Goal: Task Accomplishment & Management: Manage account settings

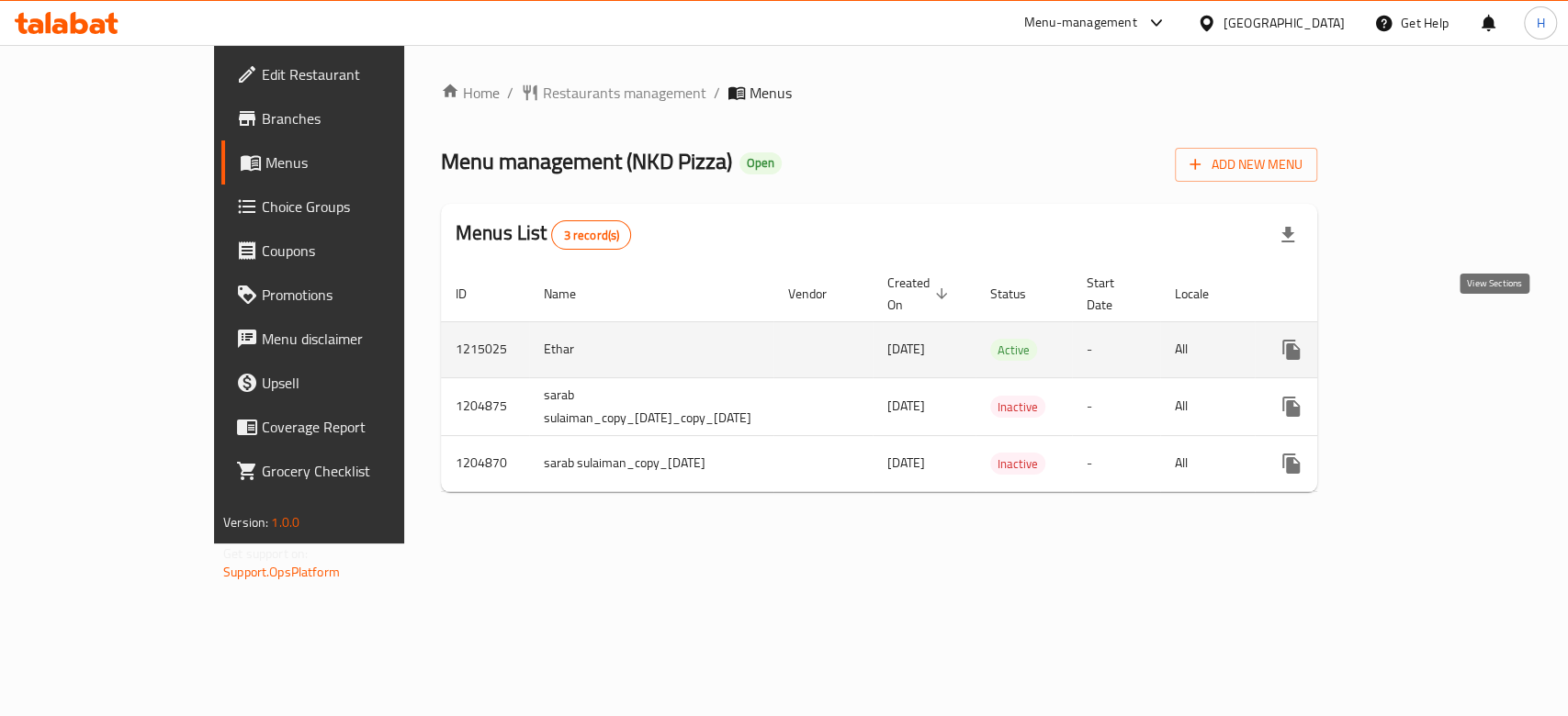
click at [1434, 339] on icon "enhanced table" at bounding box center [1424, 351] width 22 height 22
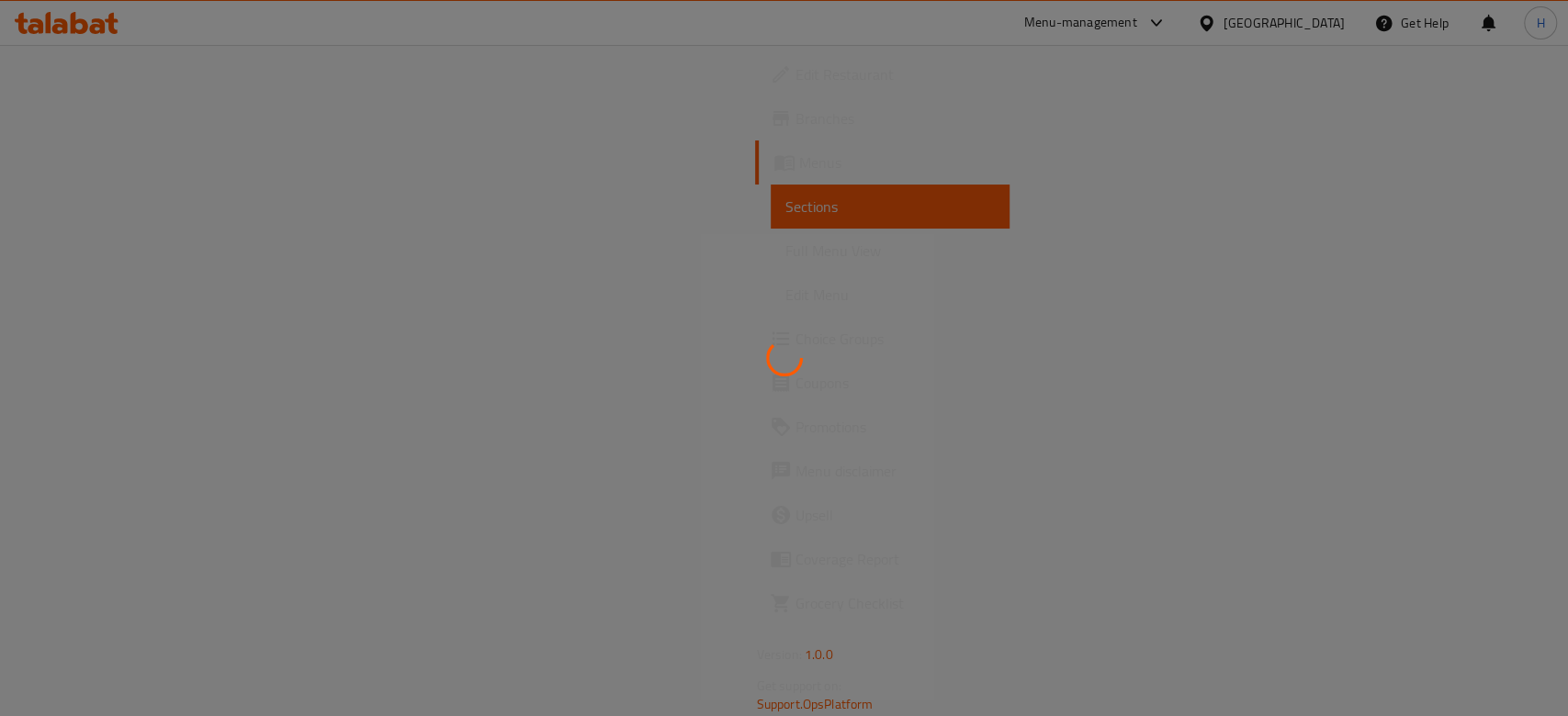
drag, startPoint x: 594, startPoint y: 278, endPoint x: 320, endPoint y: 174, distance: 293.1
click at [594, 278] on div at bounding box center [784, 358] width 1568 height 716
click at [799, 417] on div at bounding box center [784, 358] width 1568 height 716
click at [798, 402] on div at bounding box center [784, 358] width 1568 height 716
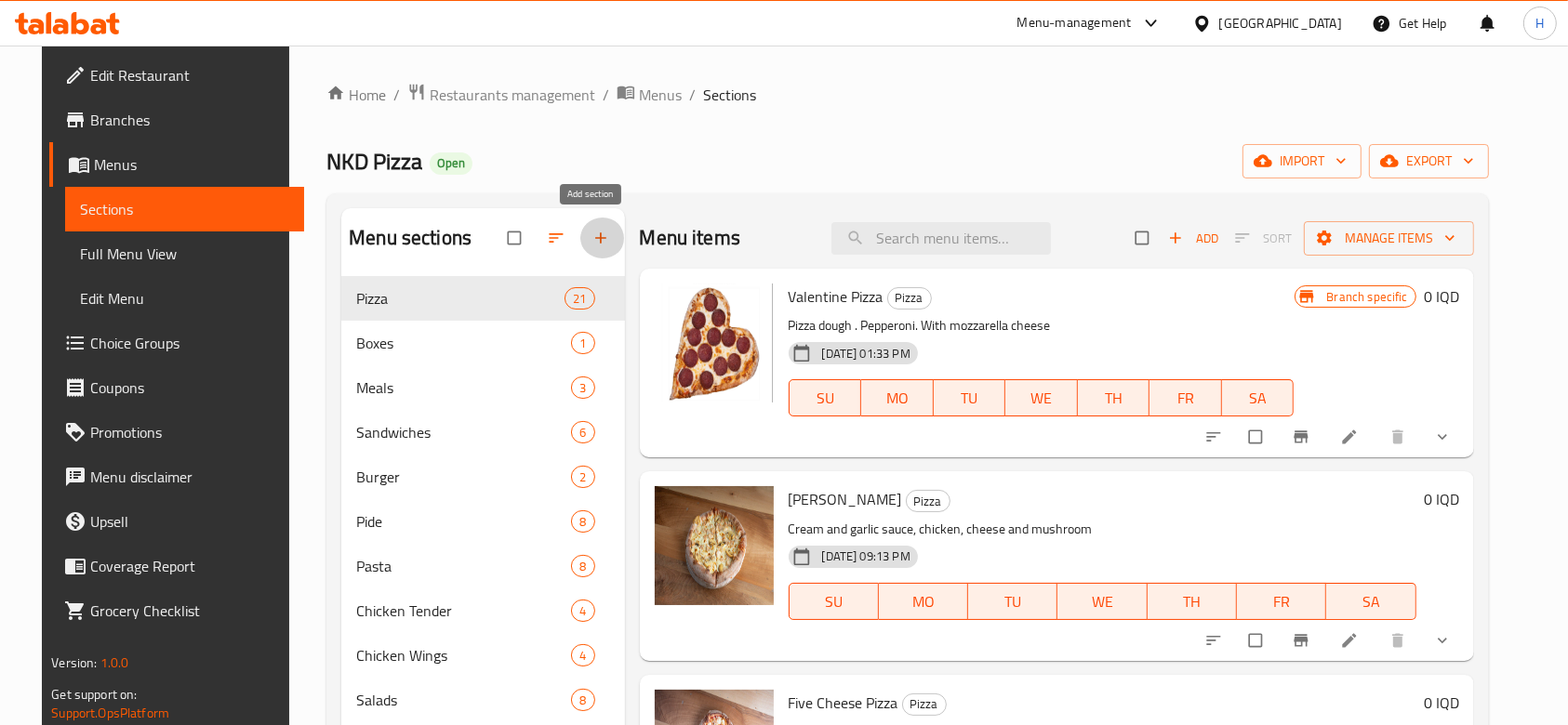
click at [597, 229] on icon "button" at bounding box center [601, 239] width 19 height 19
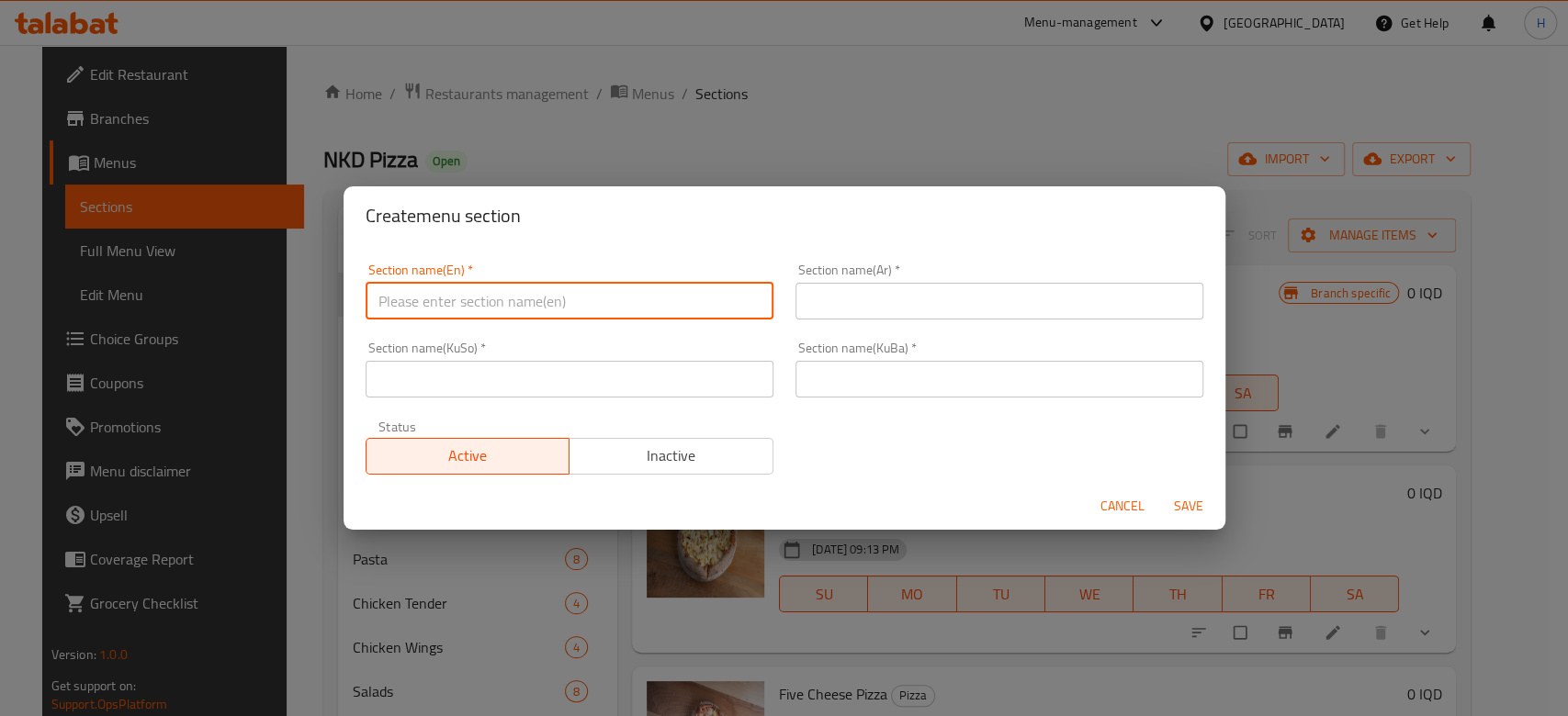
click at [583, 302] on input "text" at bounding box center [569, 301] width 408 height 36
type input "M4 1"
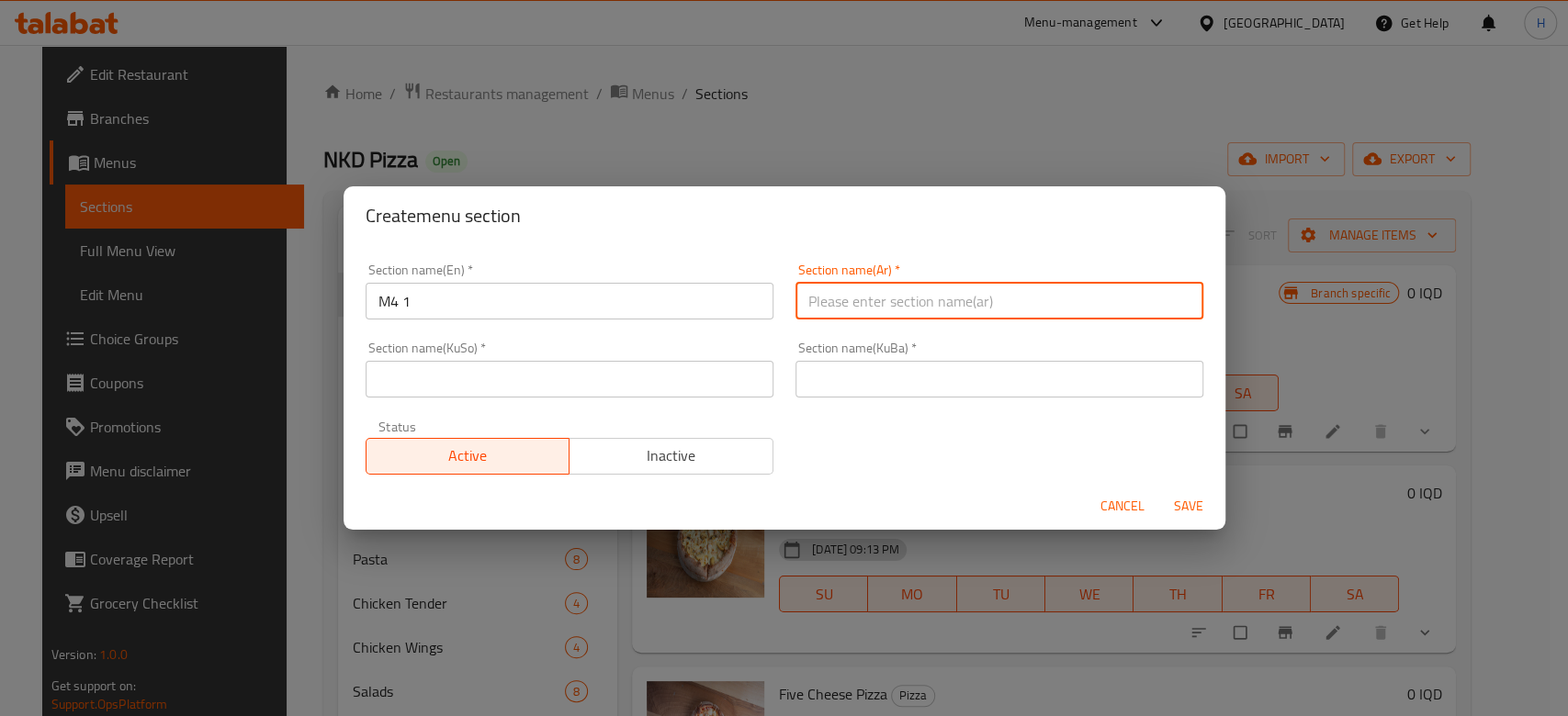
click at [906, 314] on input "text" at bounding box center [1000, 301] width 408 height 36
type input "وجبة بس الك"
click at [911, 390] on input "text" at bounding box center [1000, 379] width 408 height 36
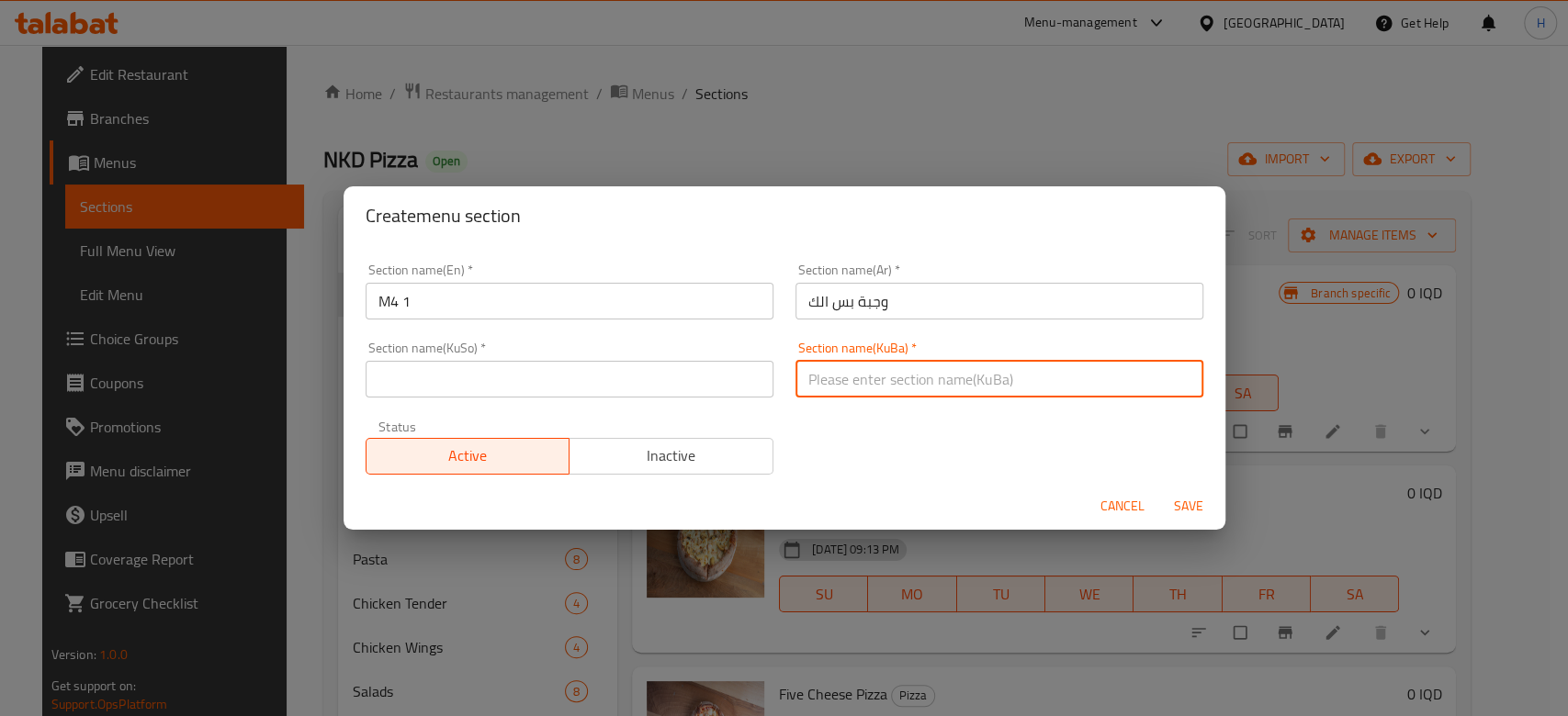
type input "."
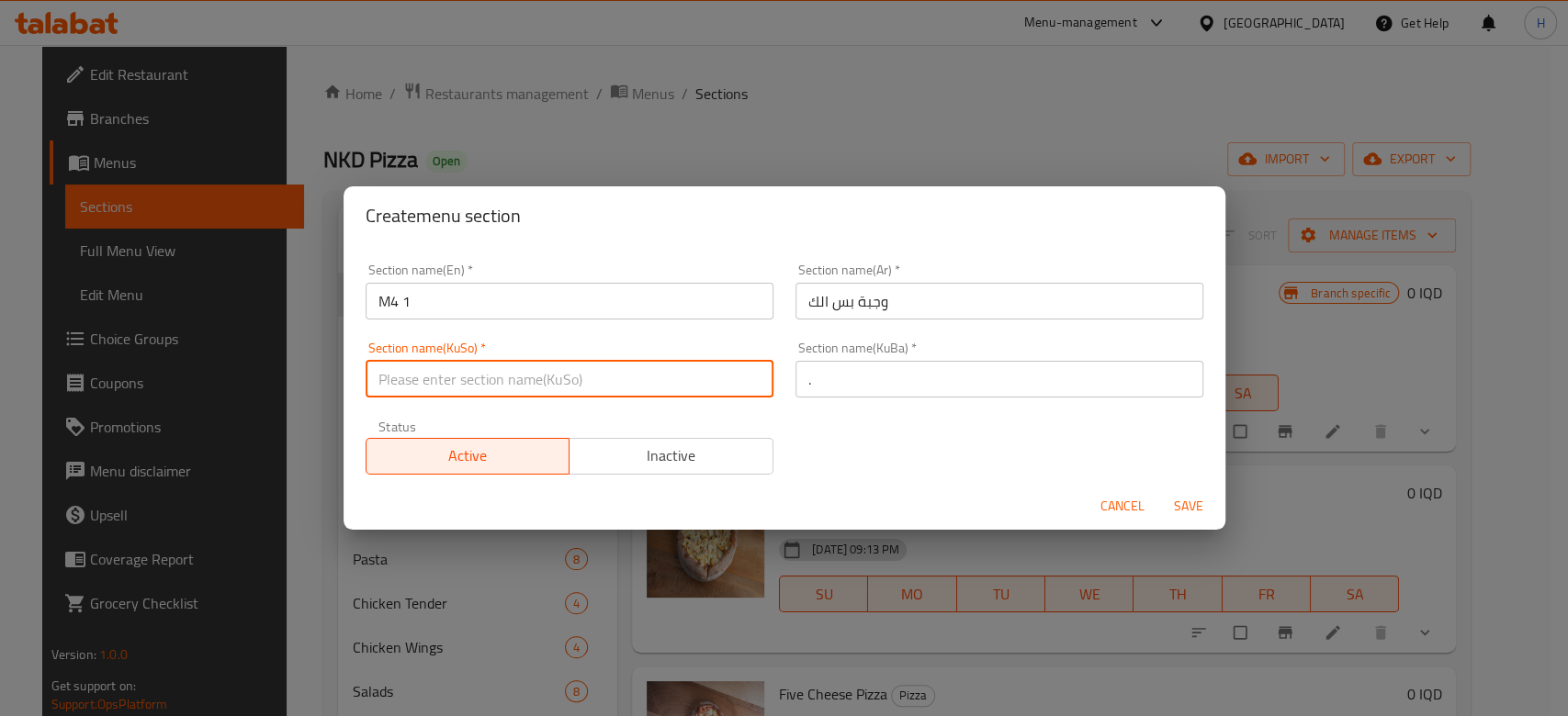
click at [622, 375] on input "text" at bounding box center [569, 379] width 408 height 36
type input "."
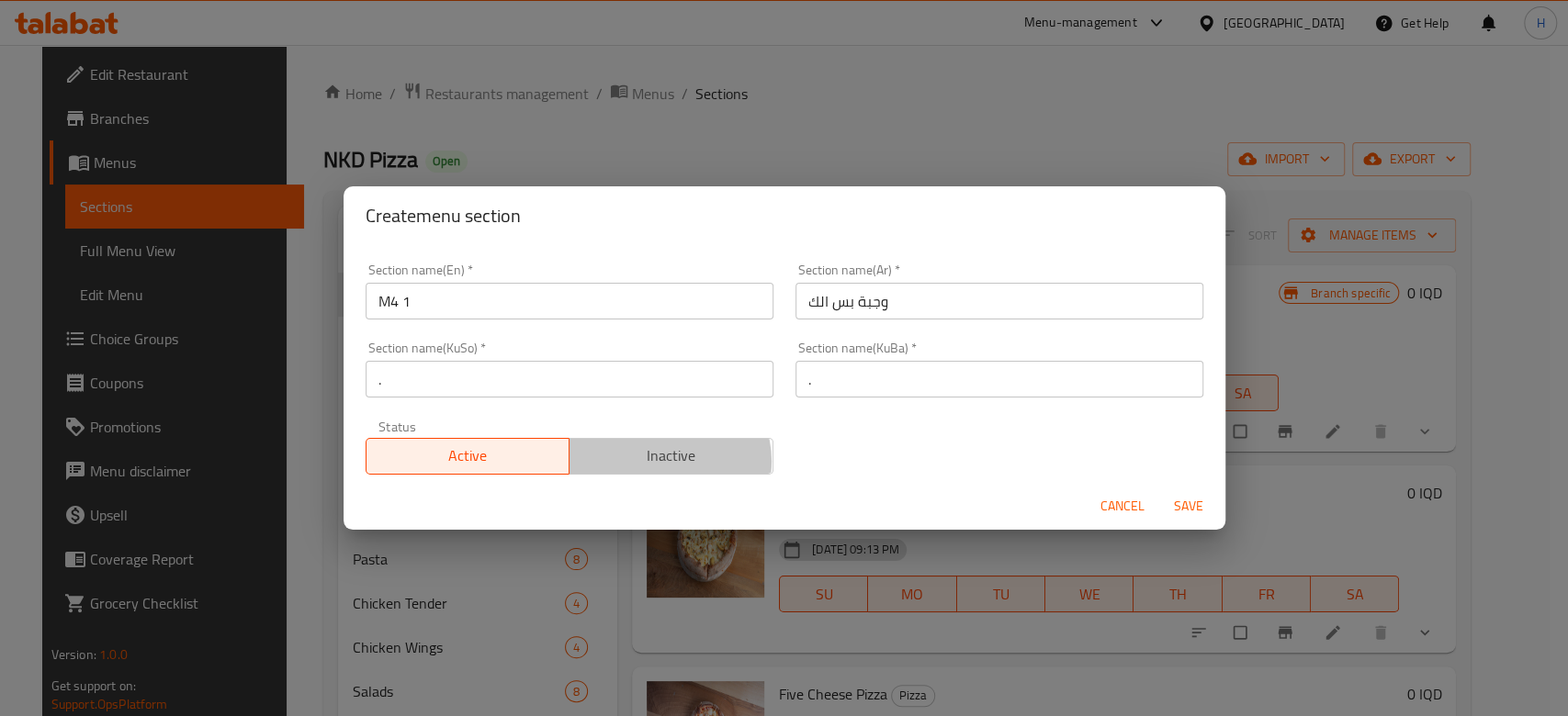
click at [657, 462] on span "Inactive" at bounding box center [671, 456] width 189 height 26
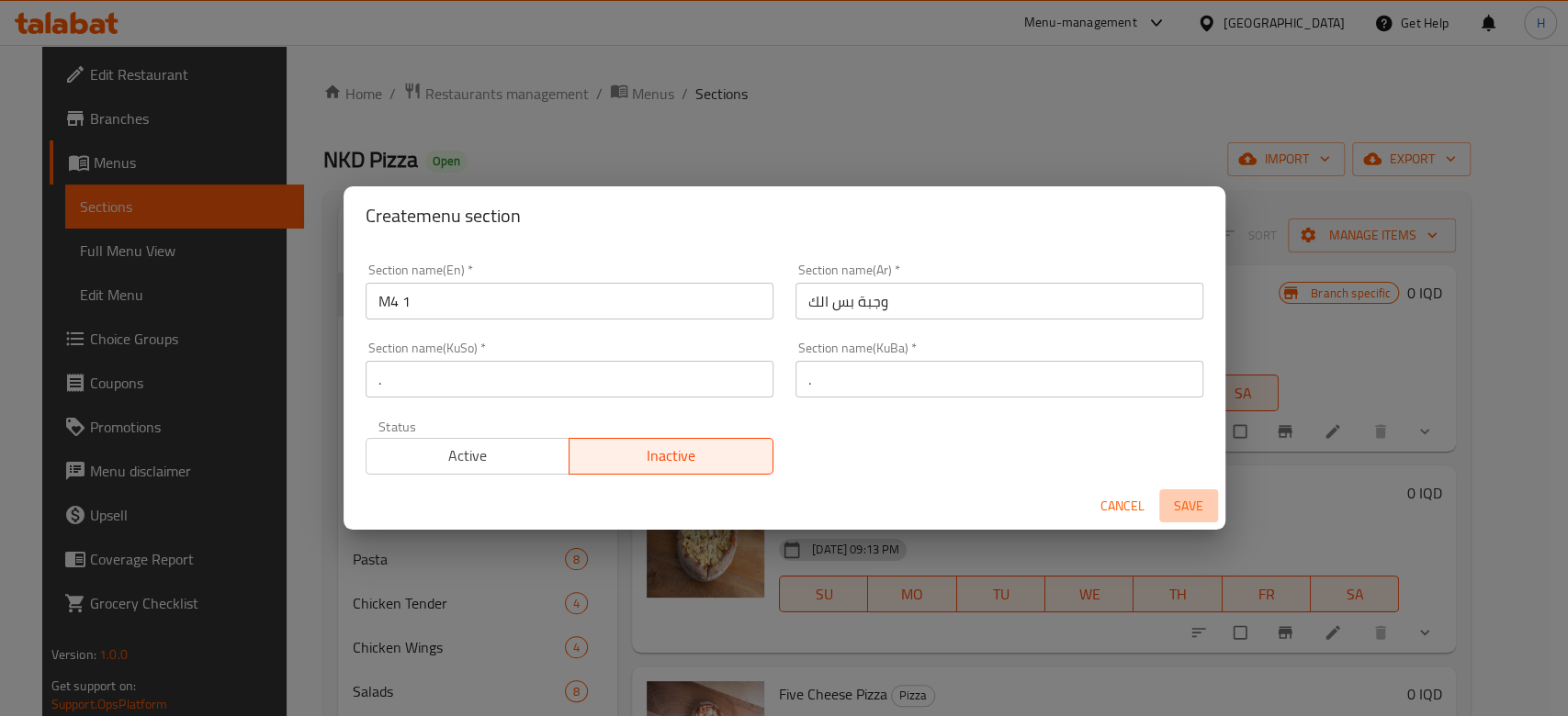
click at [1215, 515] on button "Save" at bounding box center [1188, 507] width 59 height 34
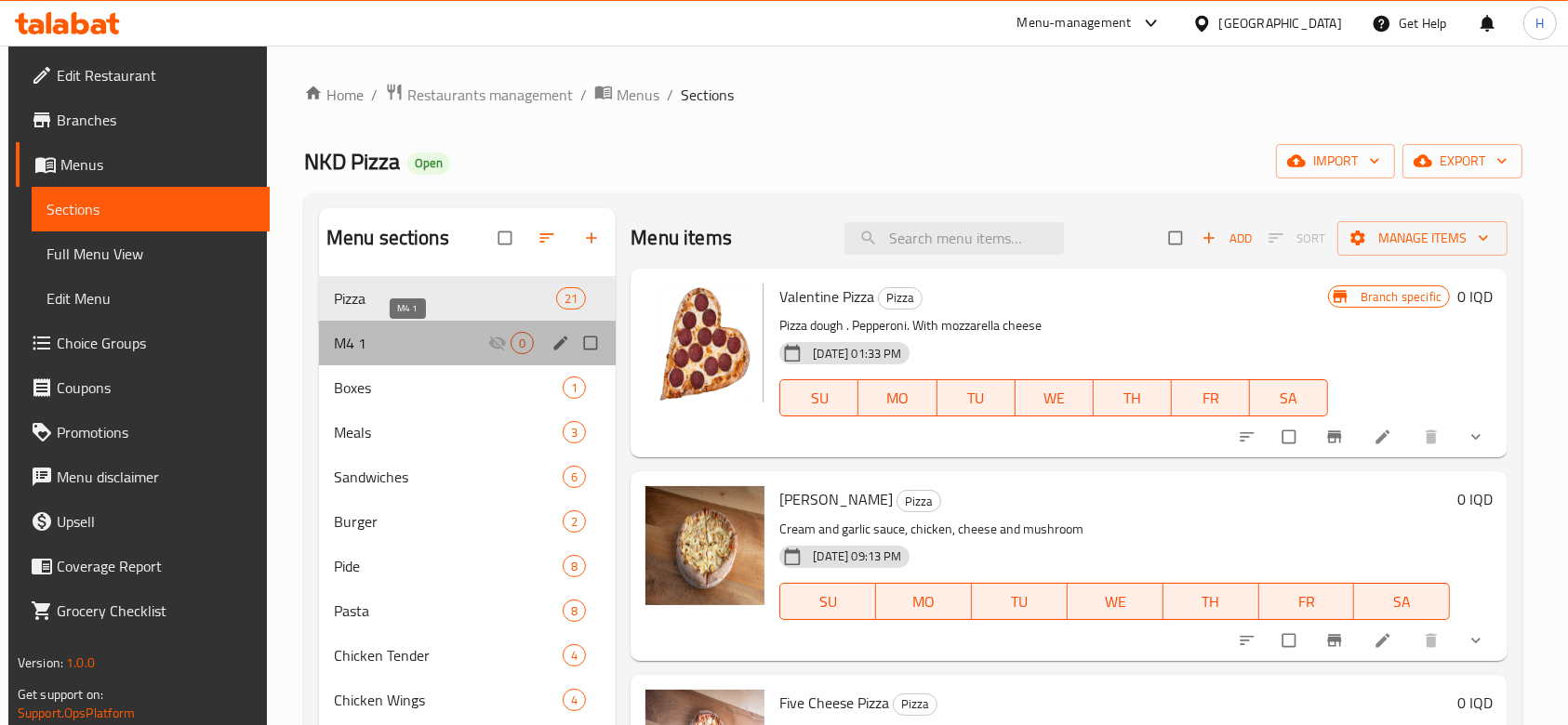
click at [385, 340] on span "M4 1" at bounding box center [411, 344] width 154 height 23
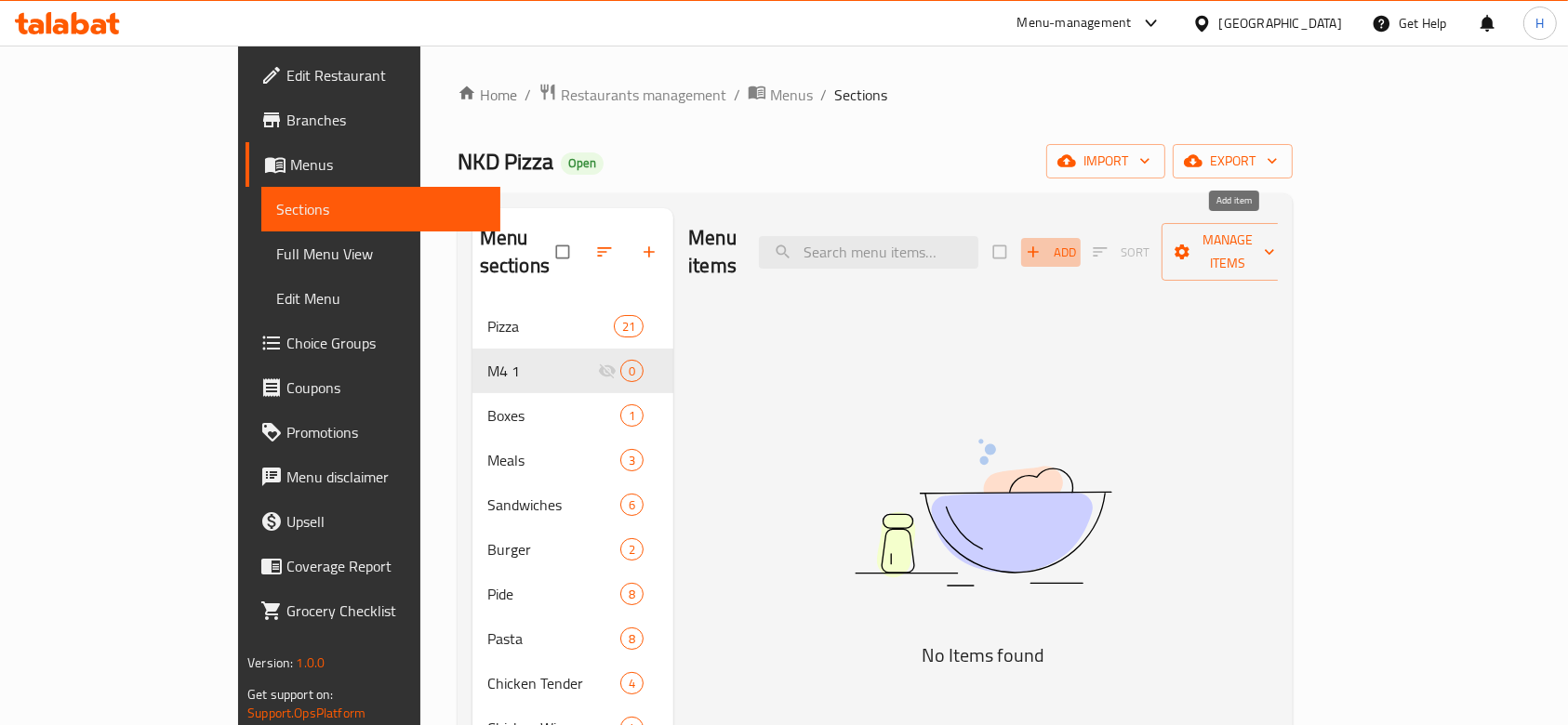
click at [1046, 242] on span "button" at bounding box center [1036, 252] width 23 height 19
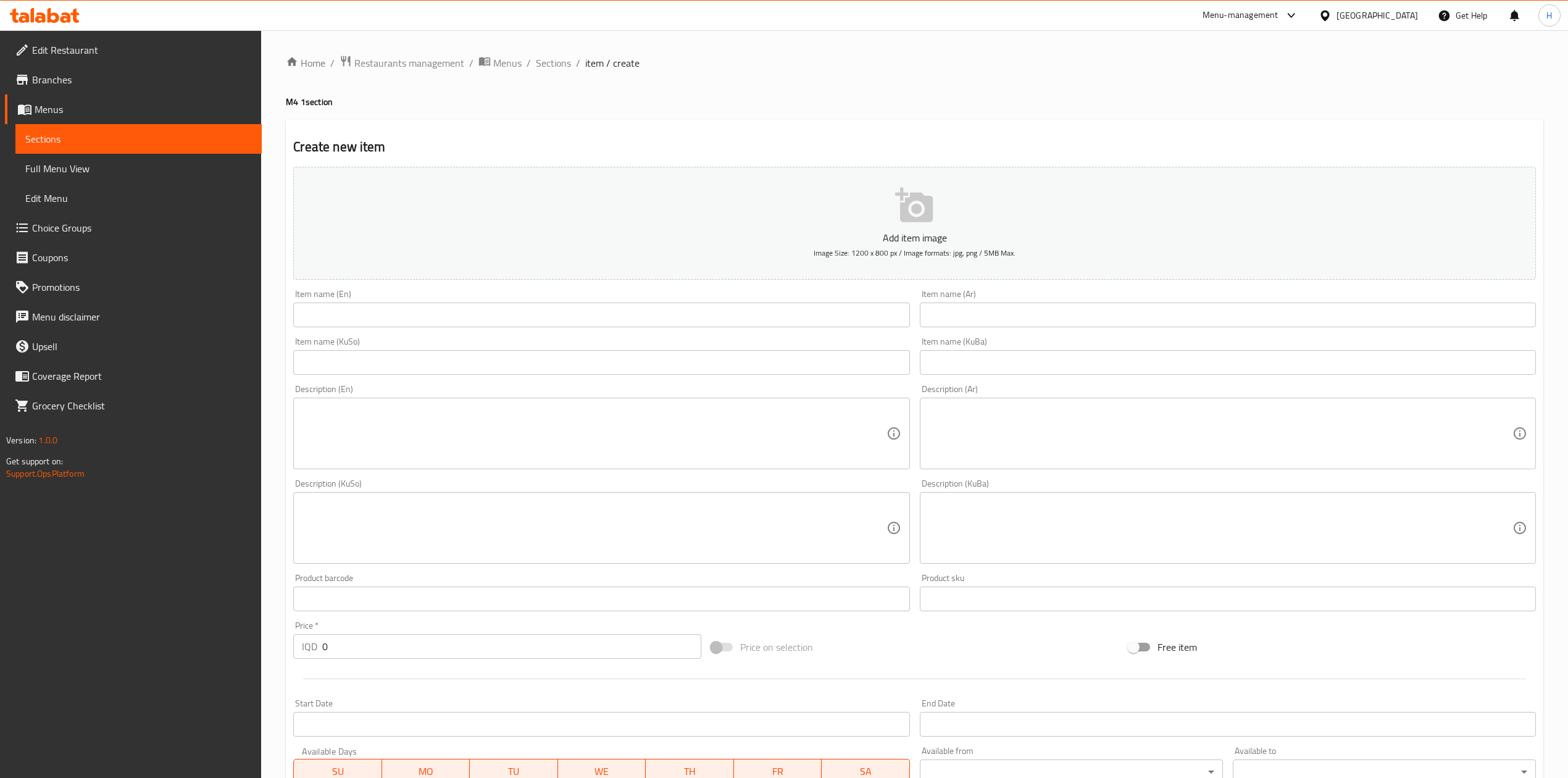
click at [1048, 327] on input "text" at bounding box center [1228, 314] width 616 height 25
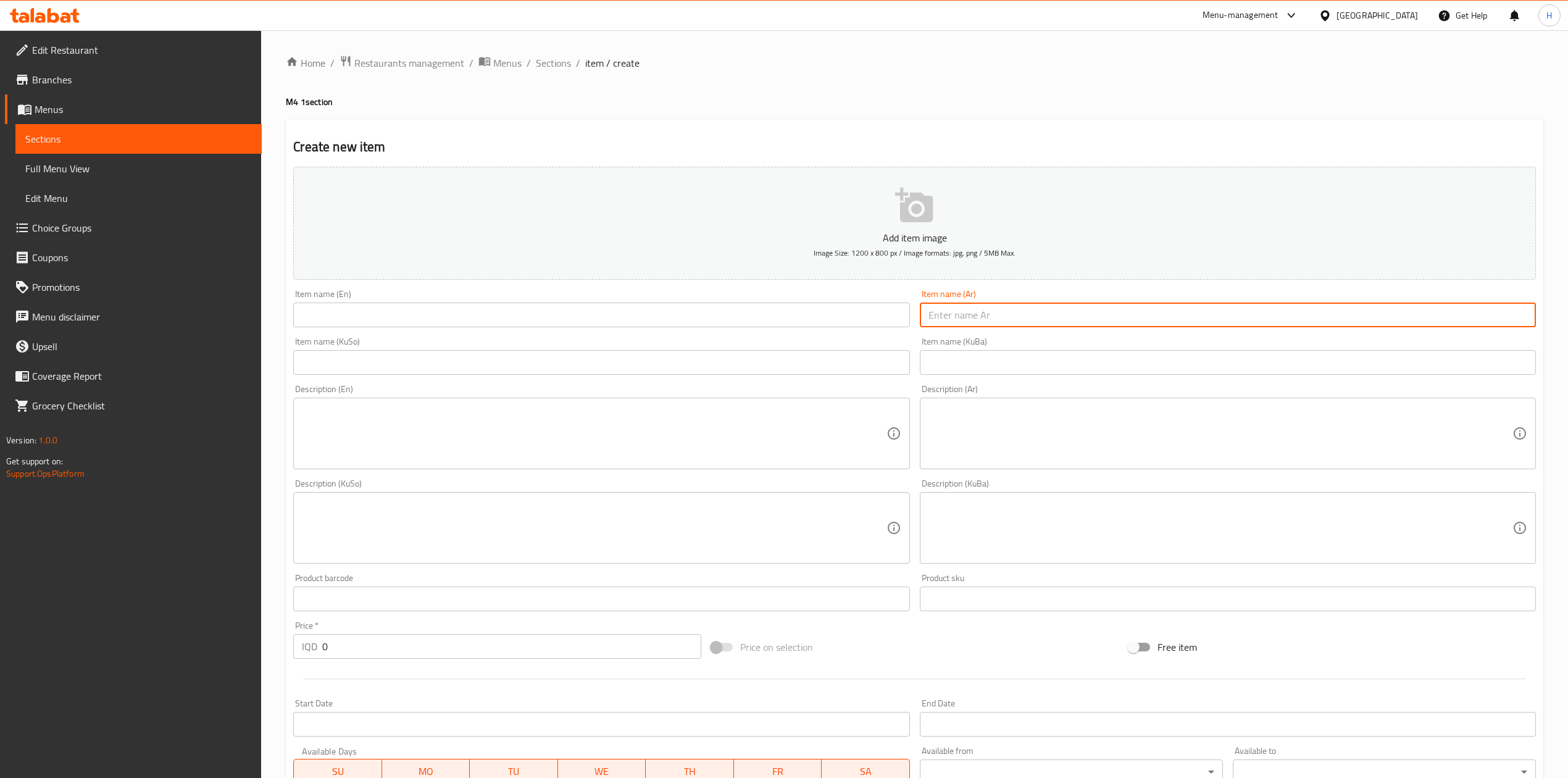
paste input "بيتزا دجاج مدخن"
type input "بيتزا دجاج مدخن"
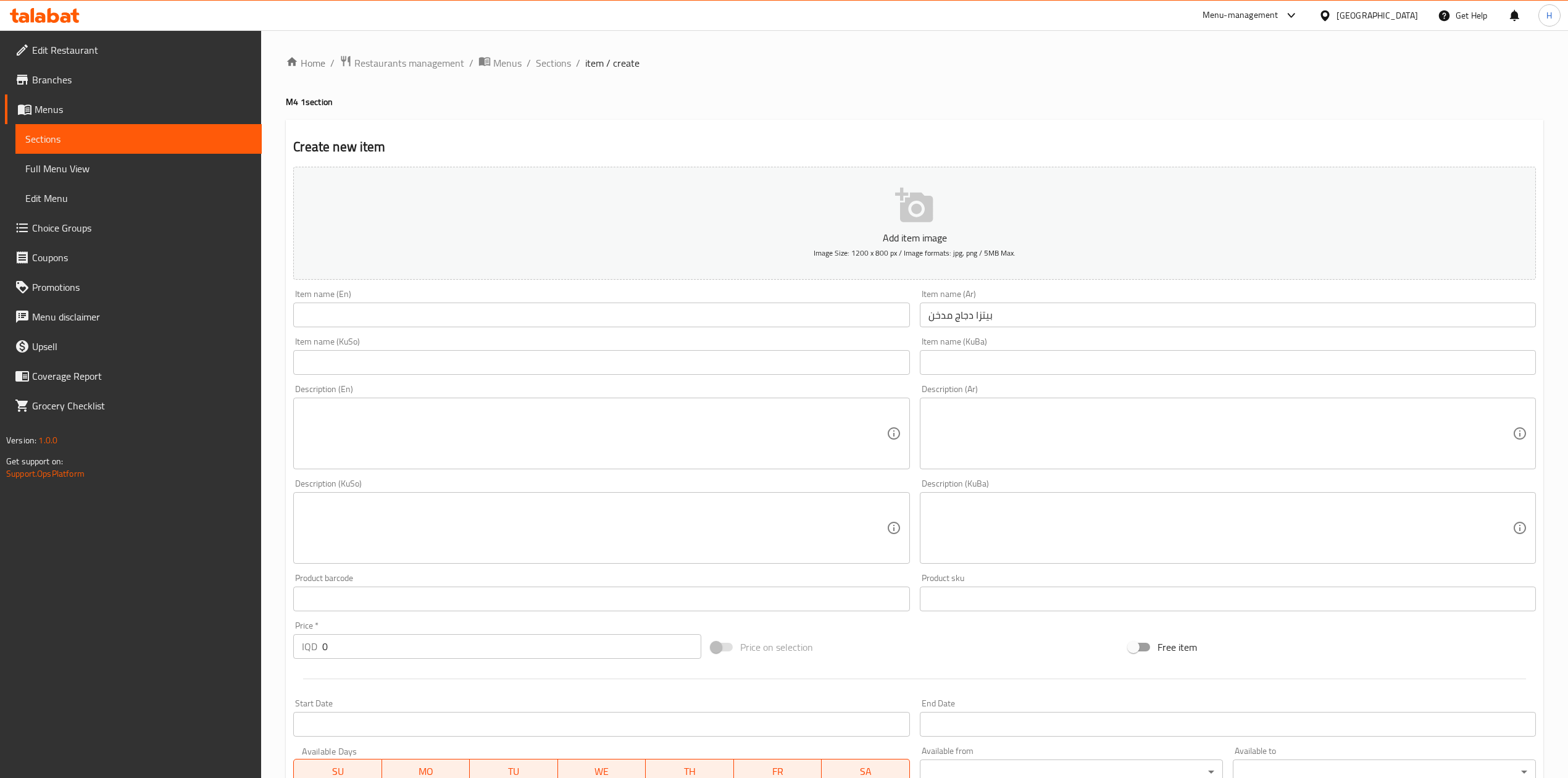
click at [757, 315] on input "text" at bounding box center [601, 314] width 616 height 25
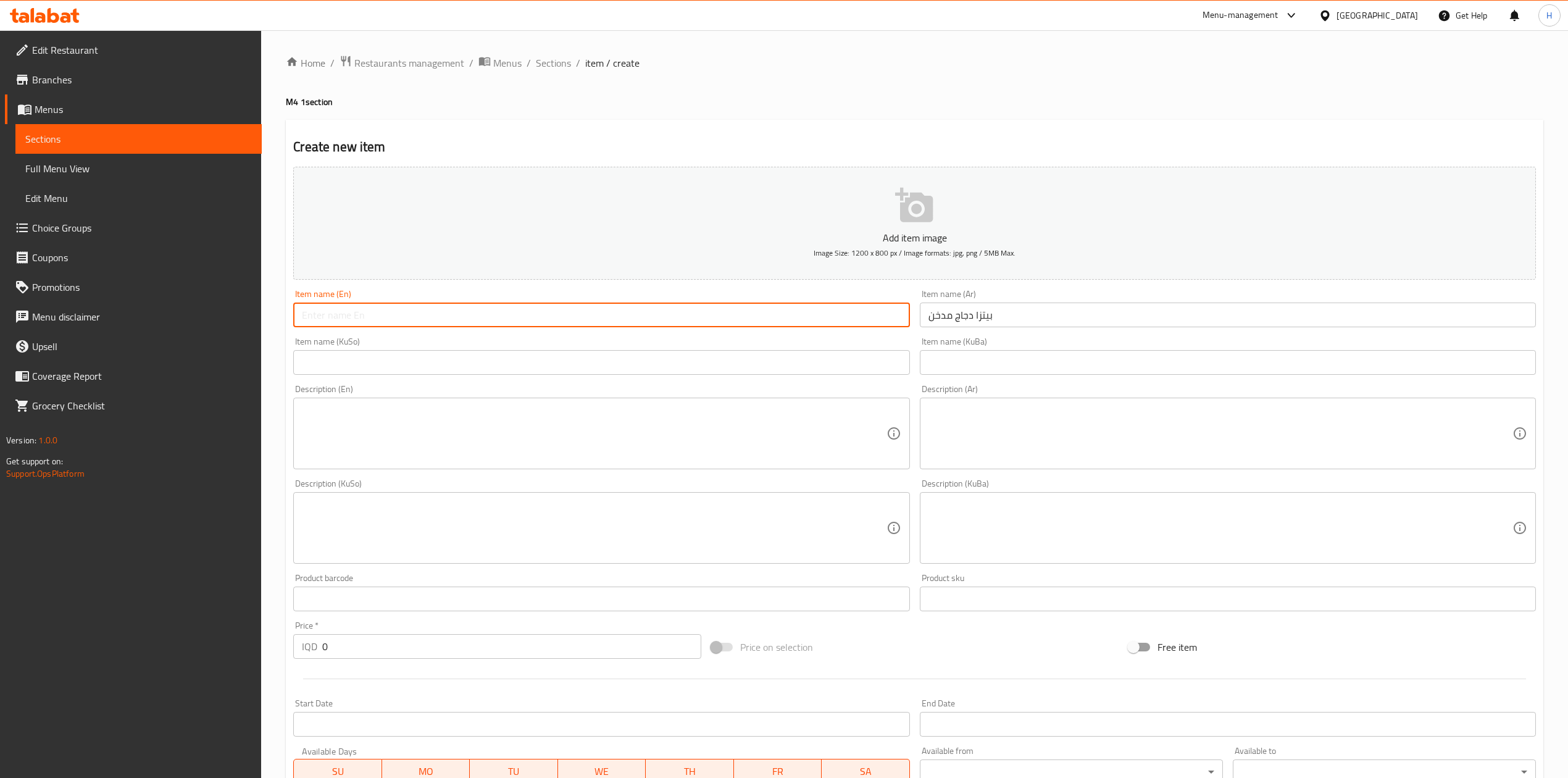
paste input "Smoked Chicken Pizza"
type input "Smoked Chicken Pizza"
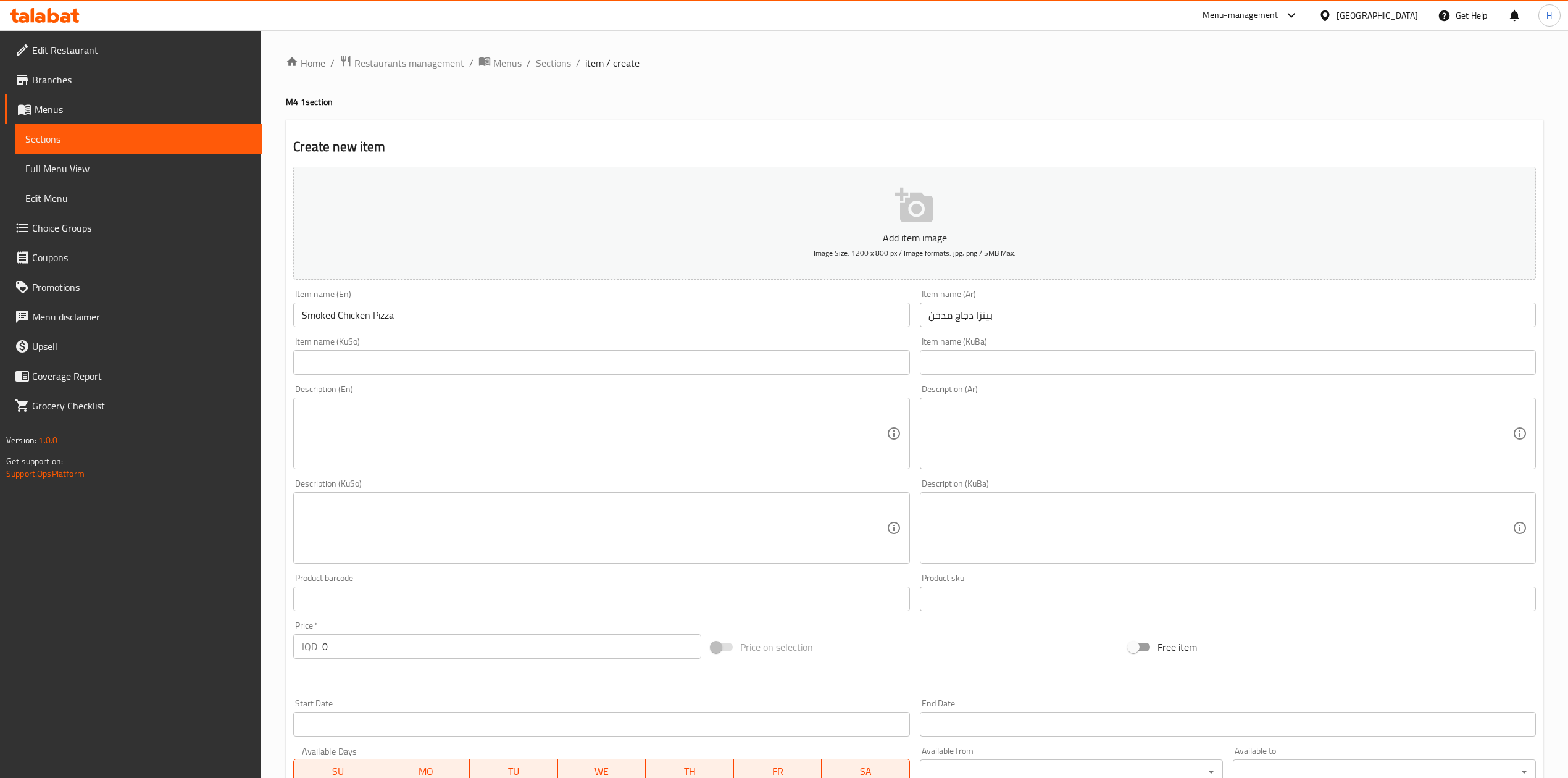
click at [1048, 440] on textarea at bounding box center [1220, 433] width 584 height 58
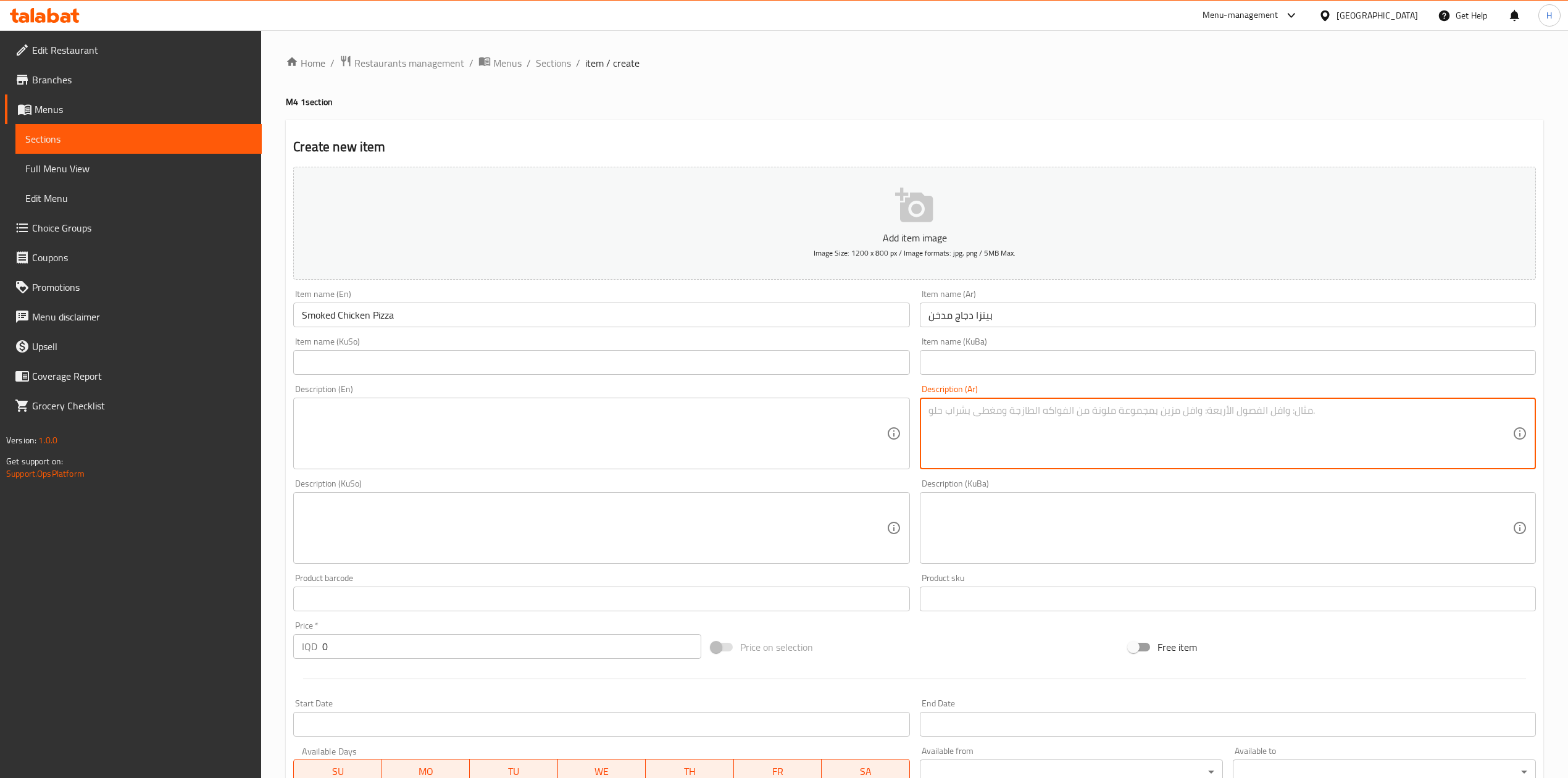
paste textarea "پیتزای مریشکی دوکەڵدار"
type textarea "پیتزای مریشکی دوکەڵدار"
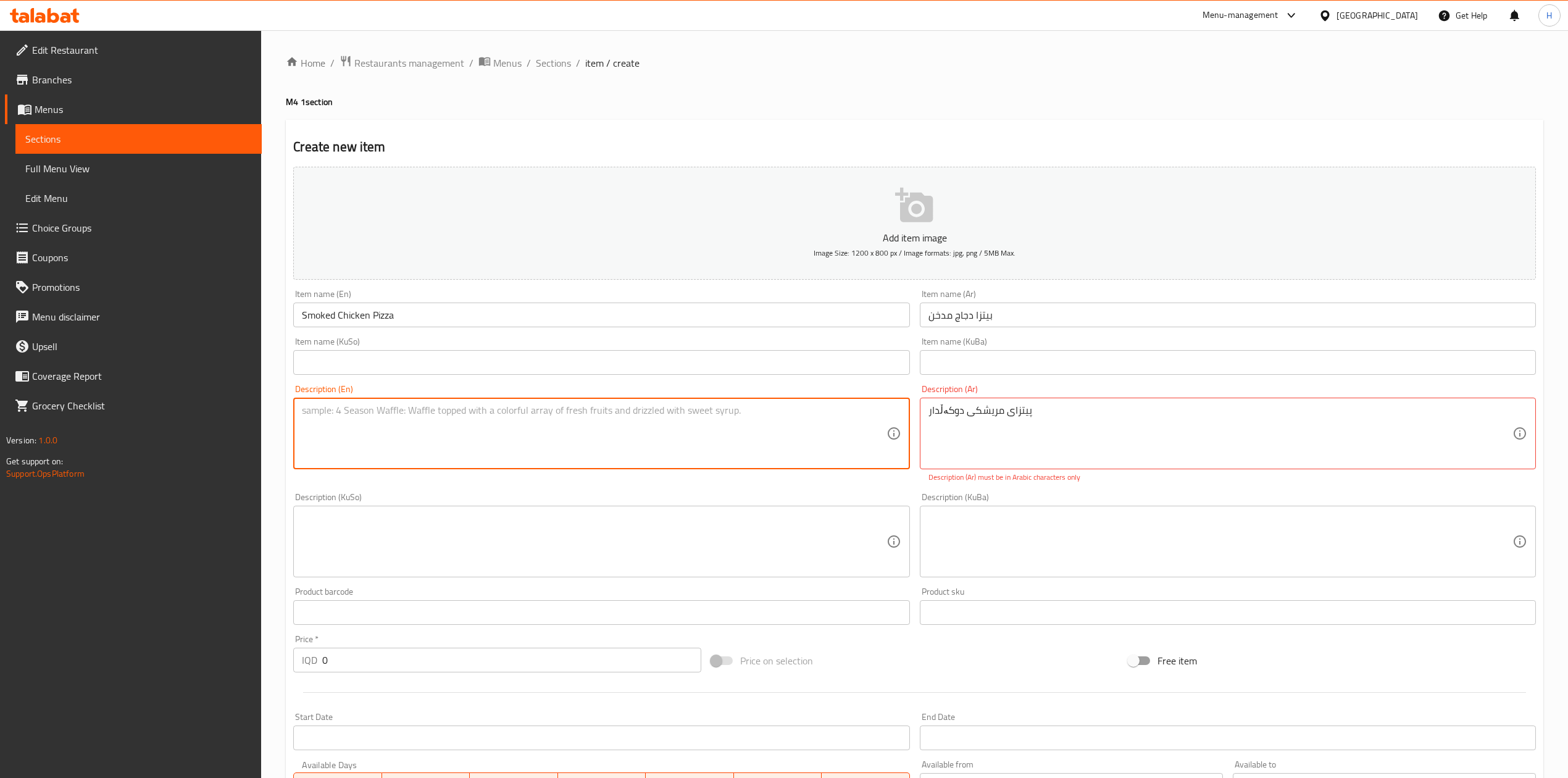
click at [645, 432] on textarea at bounding box center [593, 433] width 584 height 58
paste textarea "بيتزا دجاج مدخن"
type textarea "بيتزا دجاج مدخن"
click at [1053, 428] on textarea "پیتزای مریشکی دوکەڵدار" at bounding box center [1220, 433] width 584 height 58
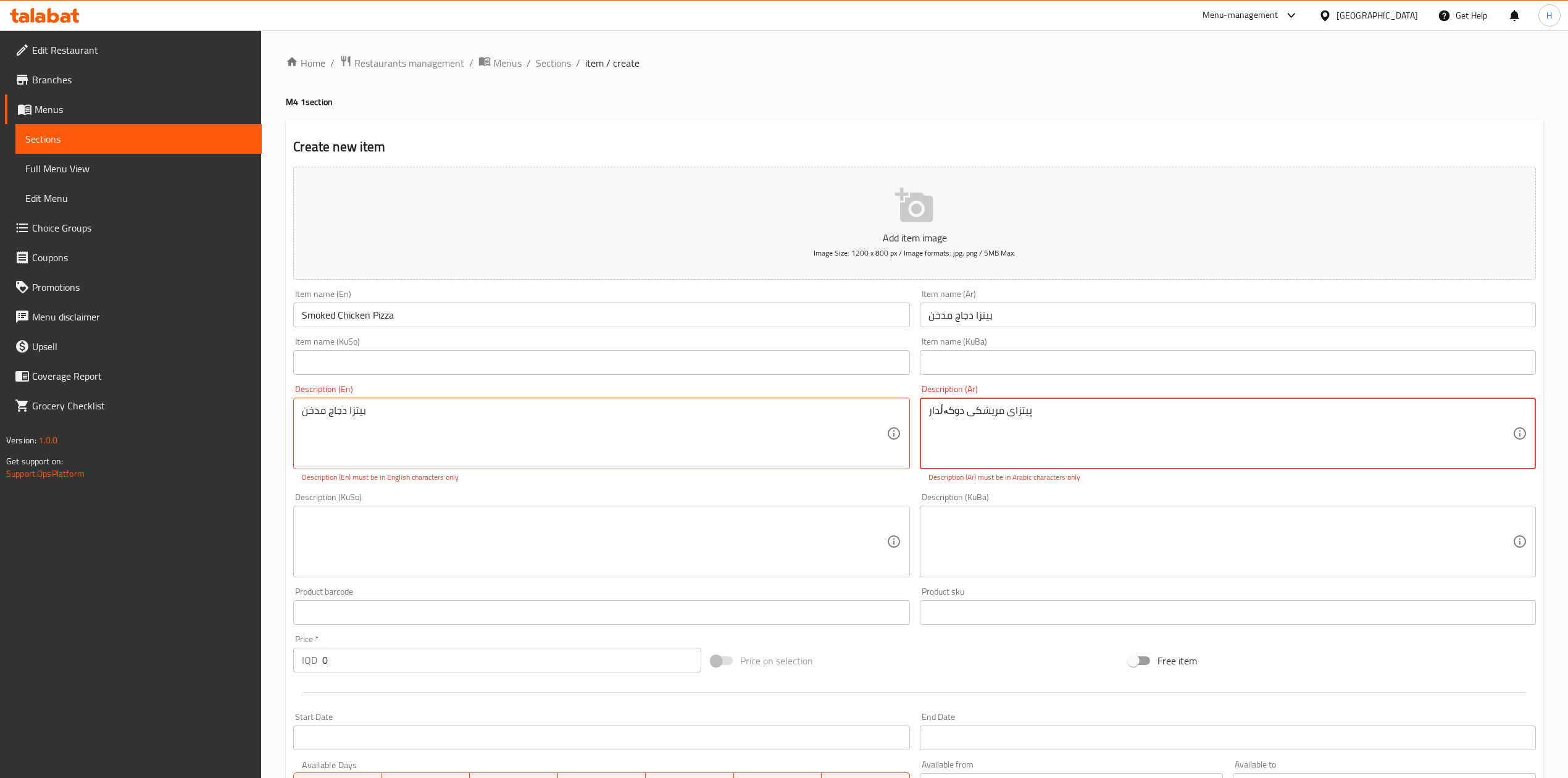
click at [1052, 481] on textarea at bounding box center [1220, 541] width 584 height 58
paste textarea "پیتزای مریشکی دوکەڵدار"
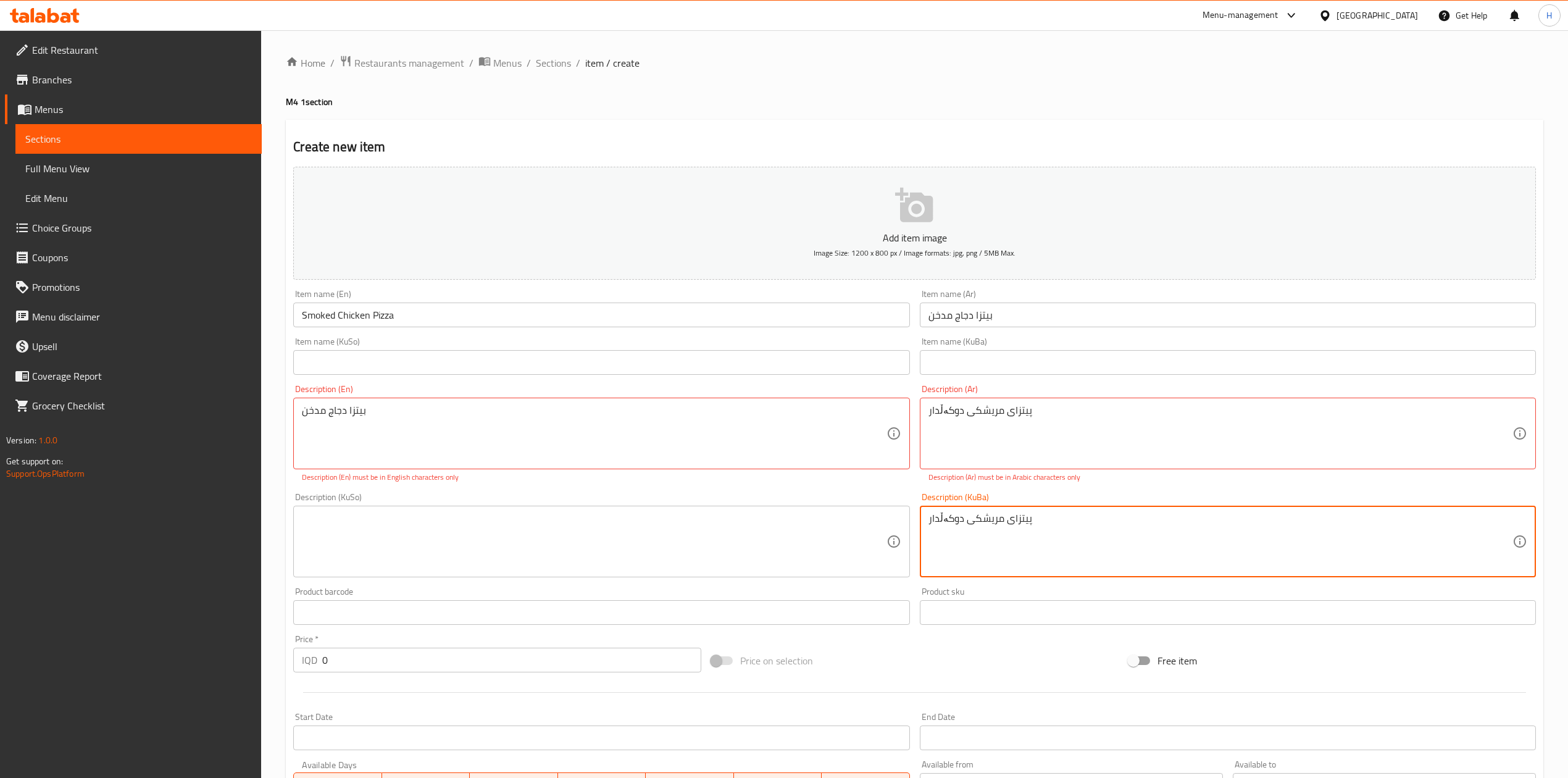
type textarea "پیتزای مریشکی دوکەڵدار"
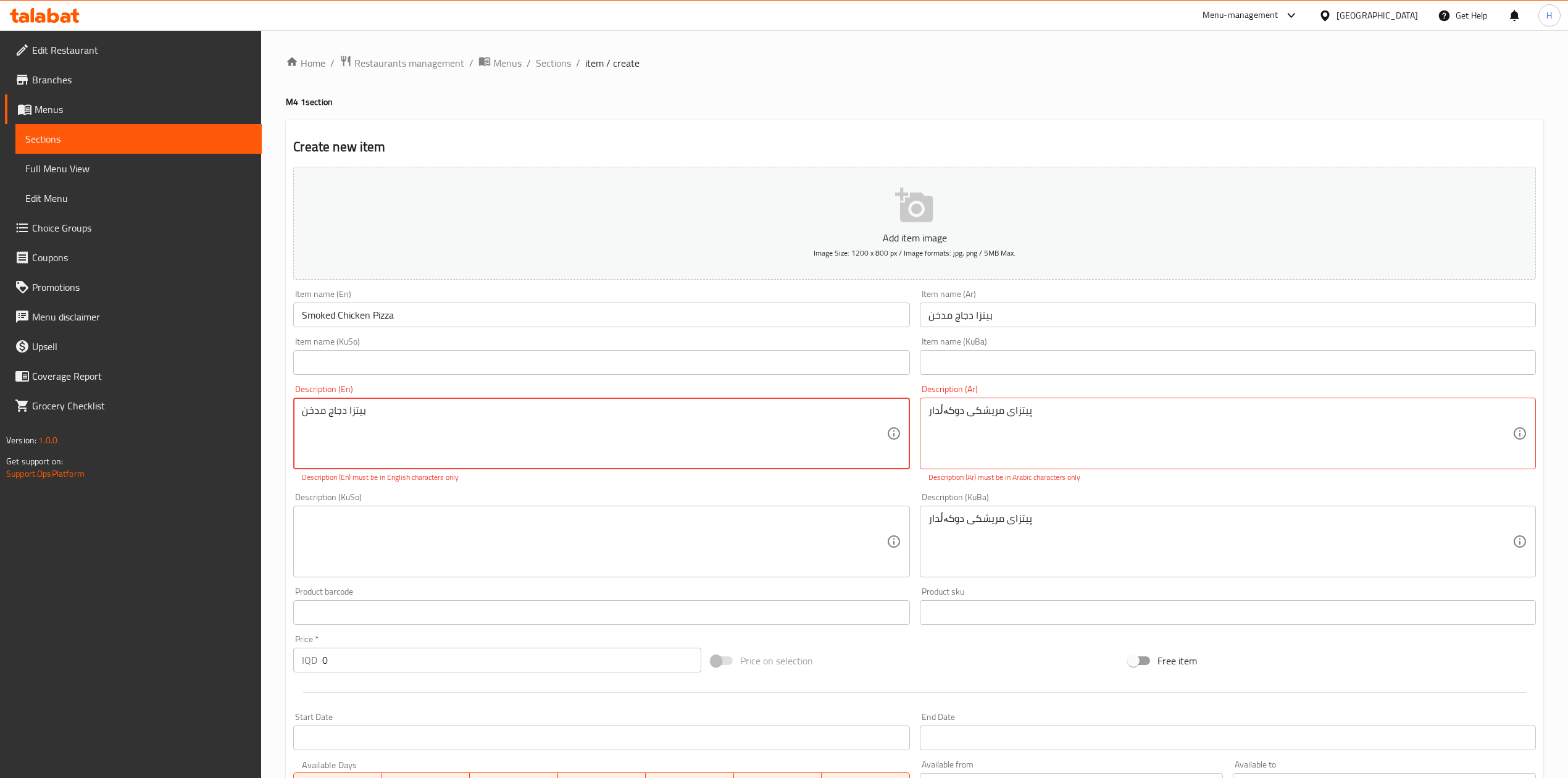
click at [532, 433] on textarea "بيتزا دجاج مدخن" at bounding box center [593, 433] width 584 height 58
click at [1053, 427] on textarea "پیتزای مریشکی دوکەڵدار" at bounding box center [1220, 433] width 584 height 58
paste textarea "بيتزا دجاج مدخن"
type textarea "بيتزا دجاج مدخن"
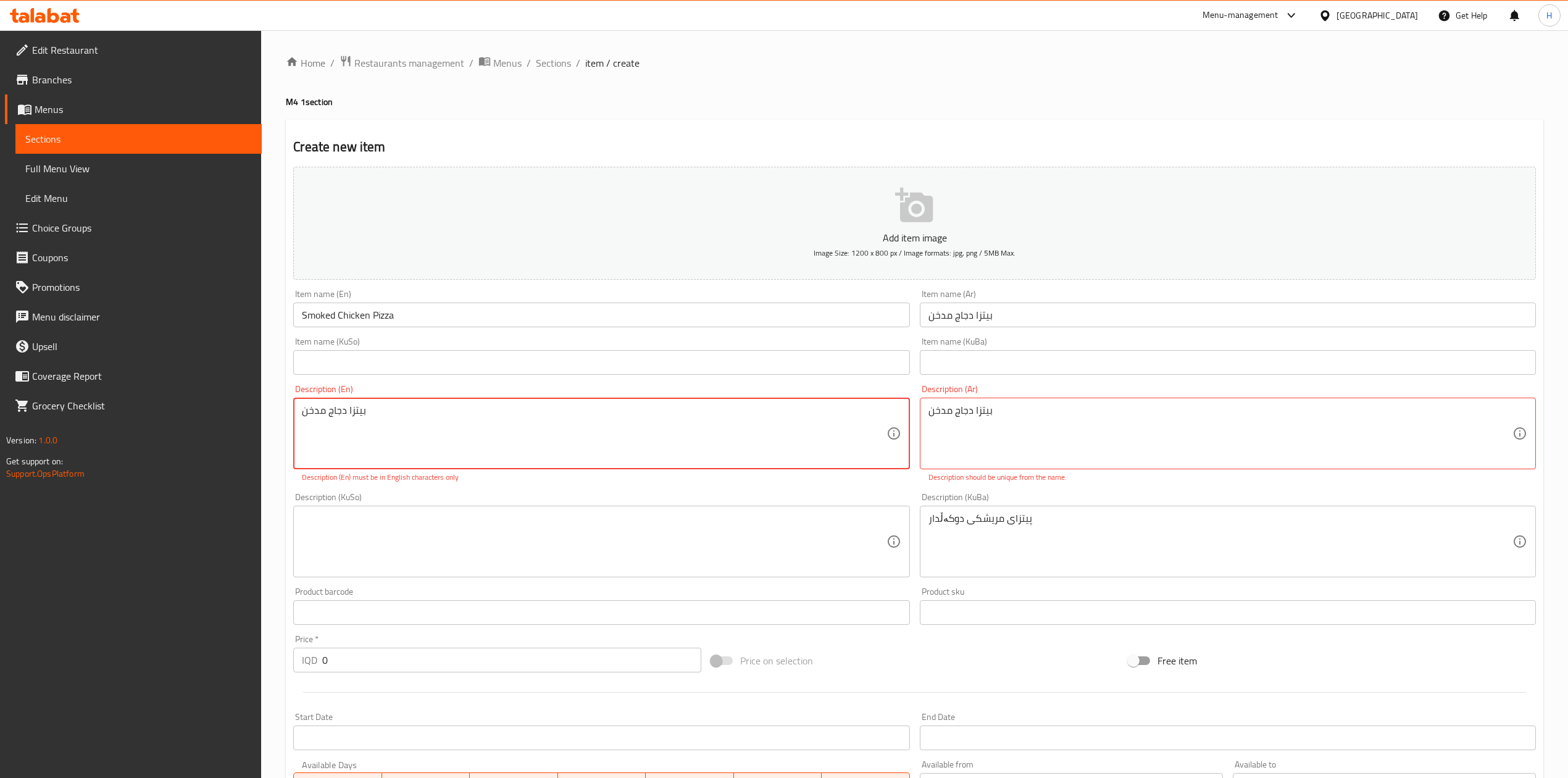
click at [522, 428] on textarea "بيتزا دجاج مدخن" at bounding box center [593, 433] width 584 height 58
paste textarea "Smoked Chicken Pizza"
type textarea "Smoked Chicken Pizza"
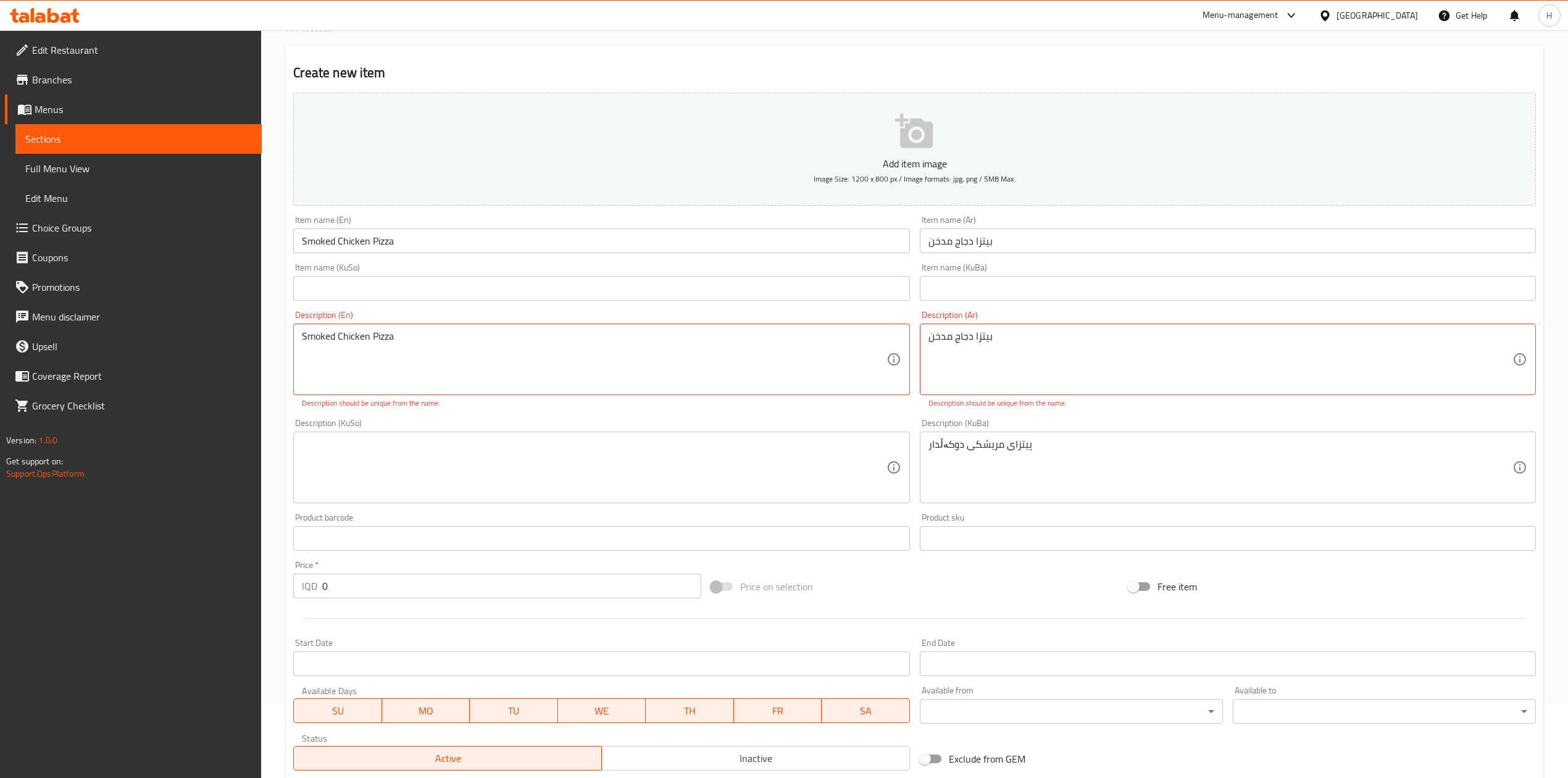
scroll to position [164, 0]
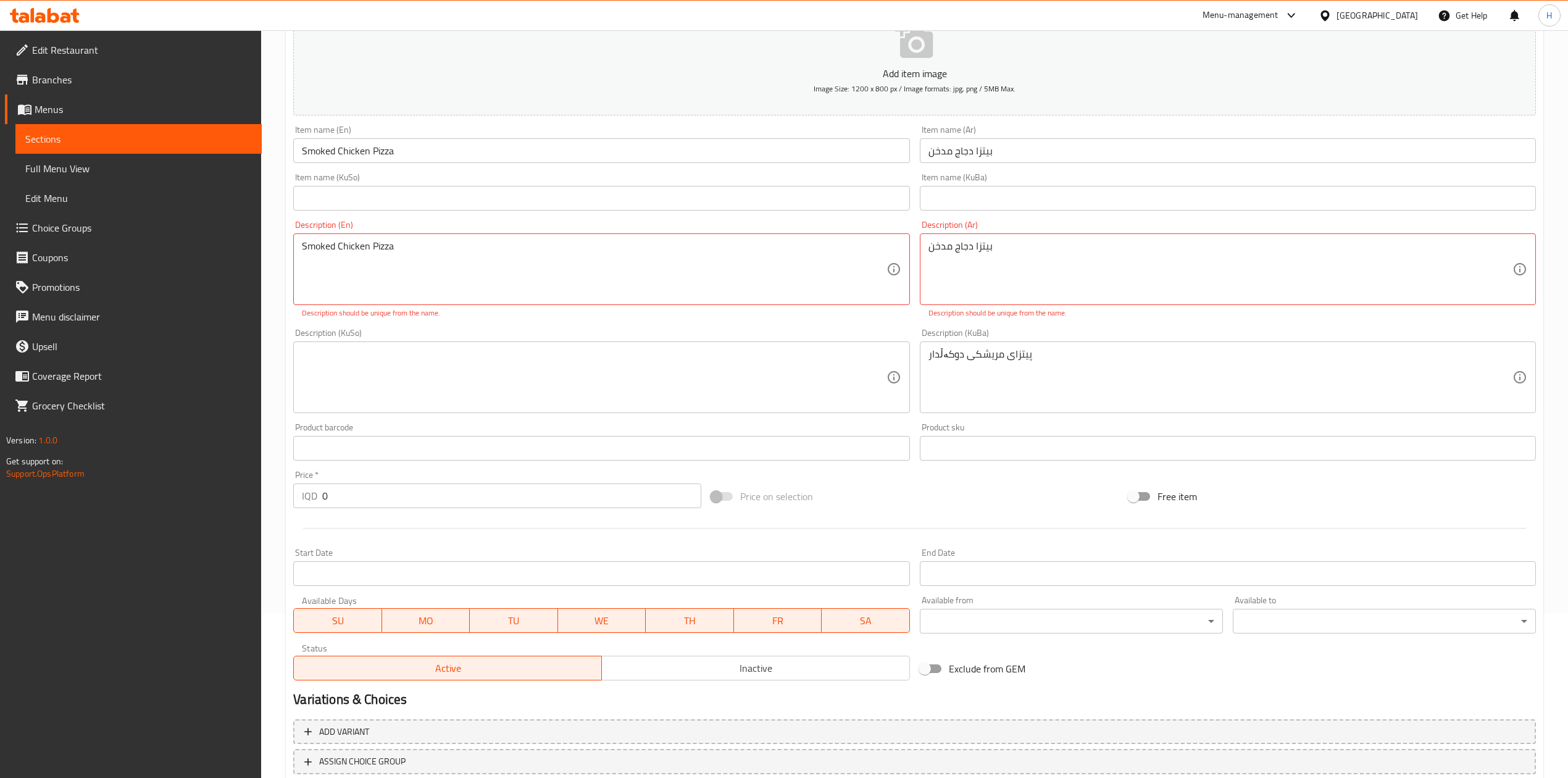
click at [395, 481] on input "0" at bounding box center [512, 495] width 378 height 25
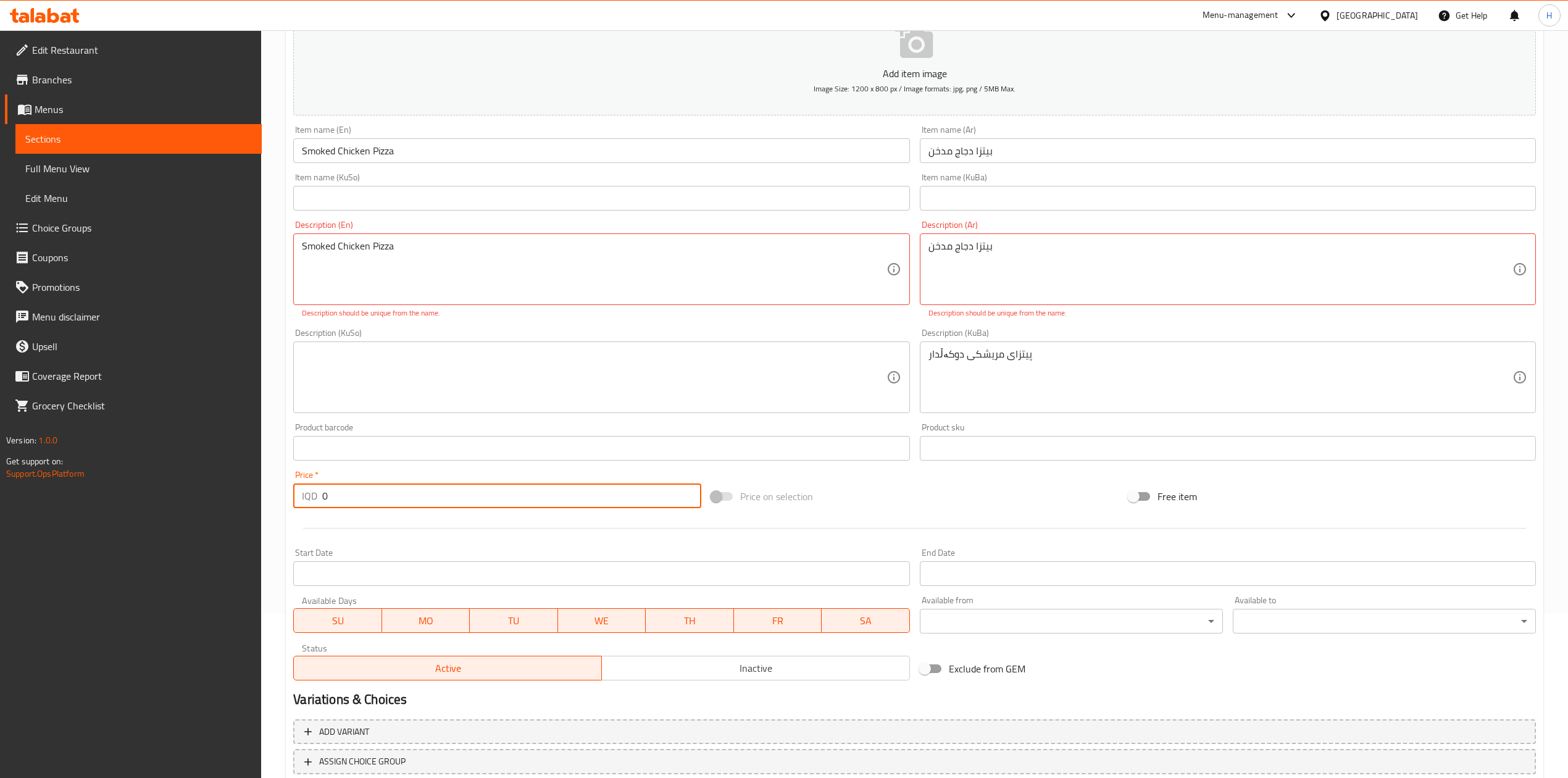
click at [395, 481] on input "0" at bounding box center [512, 495] width 378 height 25
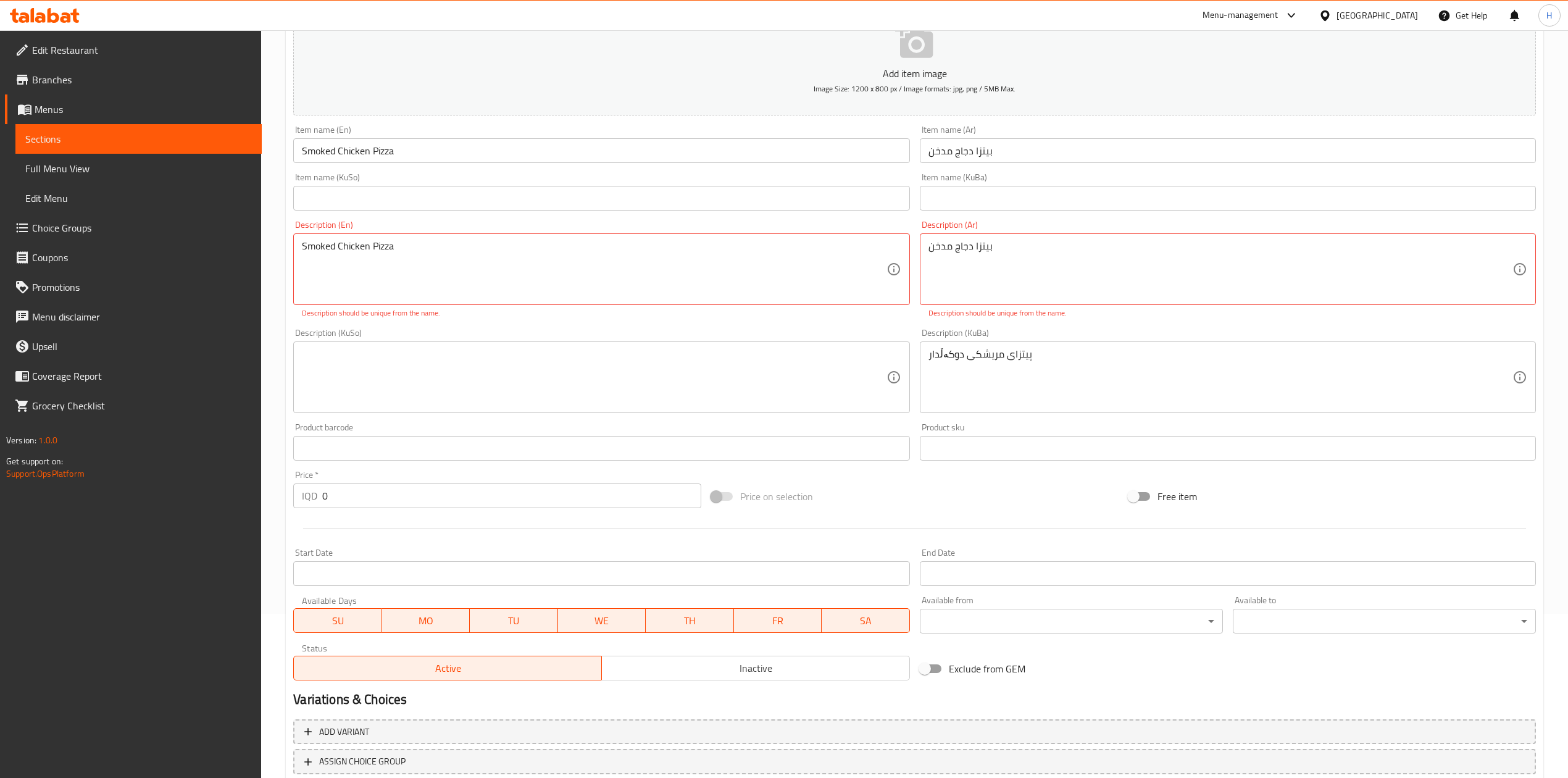
click at [373, 481] on input "0" at bounding box center [512, 495] width 378 height 25
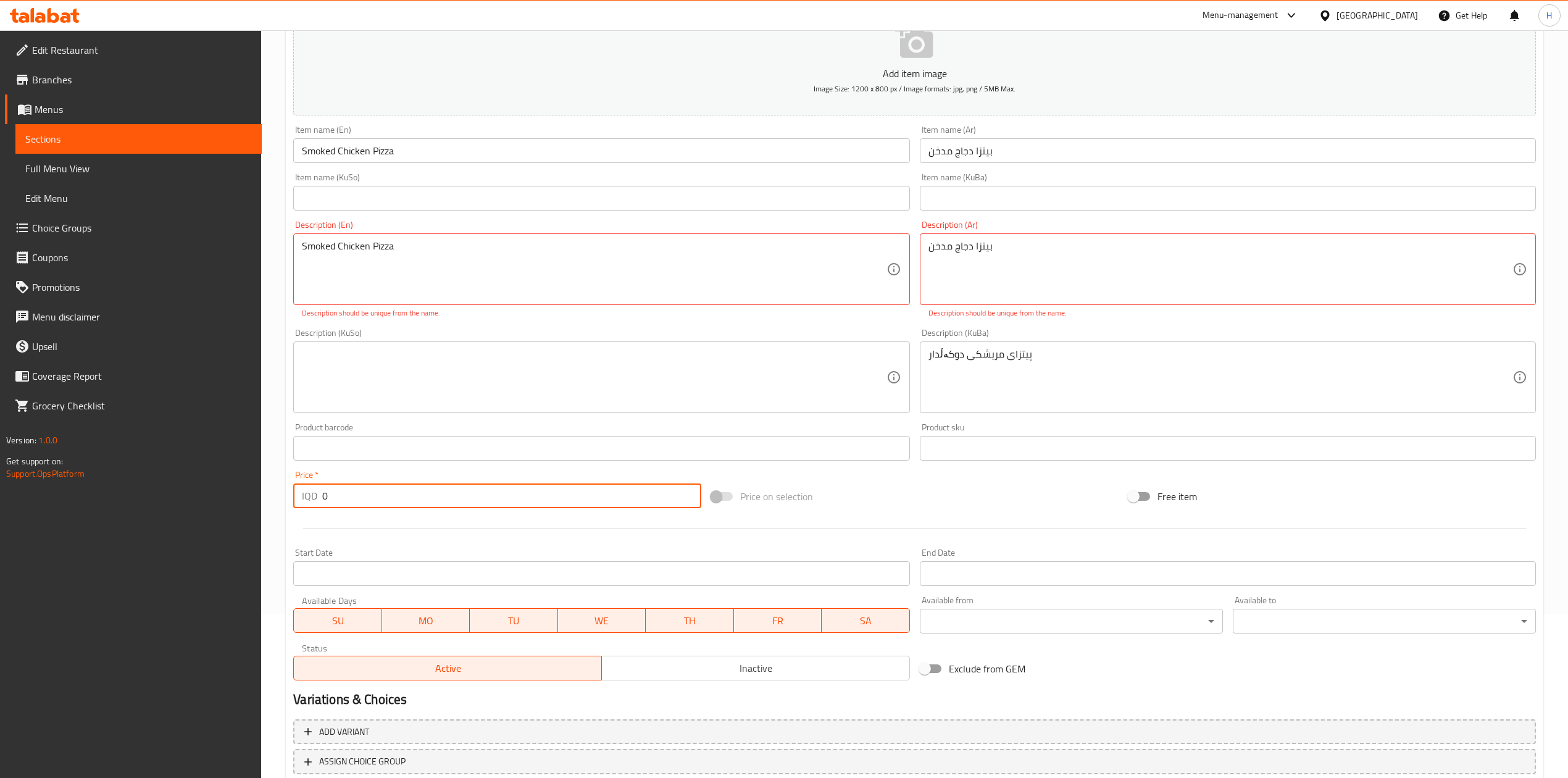
click at [373, 481] on input "0" at bounding box center [512, 495] width 378 height 25
paste input "900"
type input "9000"
drag, startPoint x: 512, startPoint y: 342, endPoint x: 532, endPoint y: 320, distance: 29.7
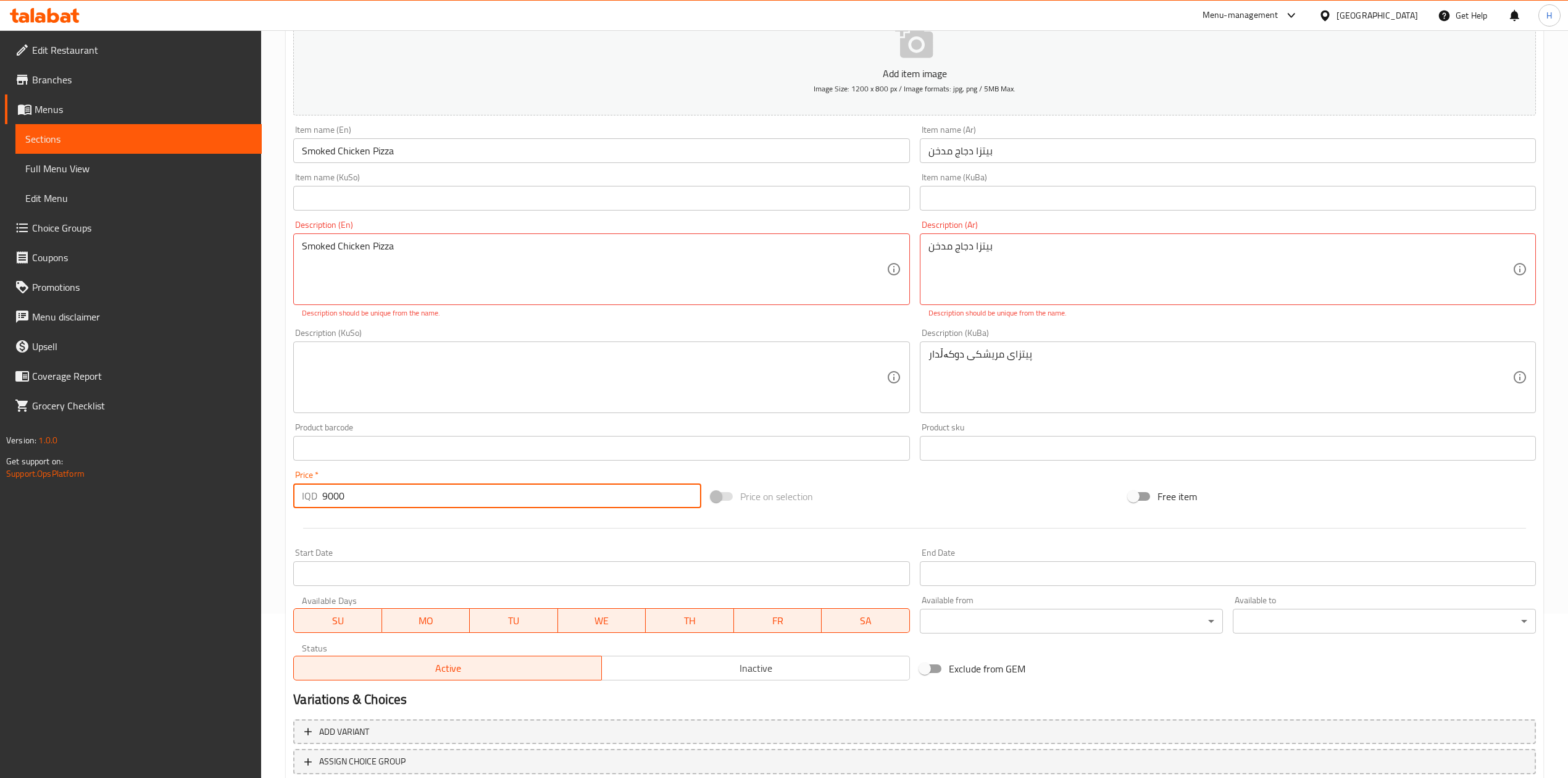
click at [515, 339] on div "Description (KuSo) Description (KuSo)" at bounding box center [601, 371] width 616 height 85
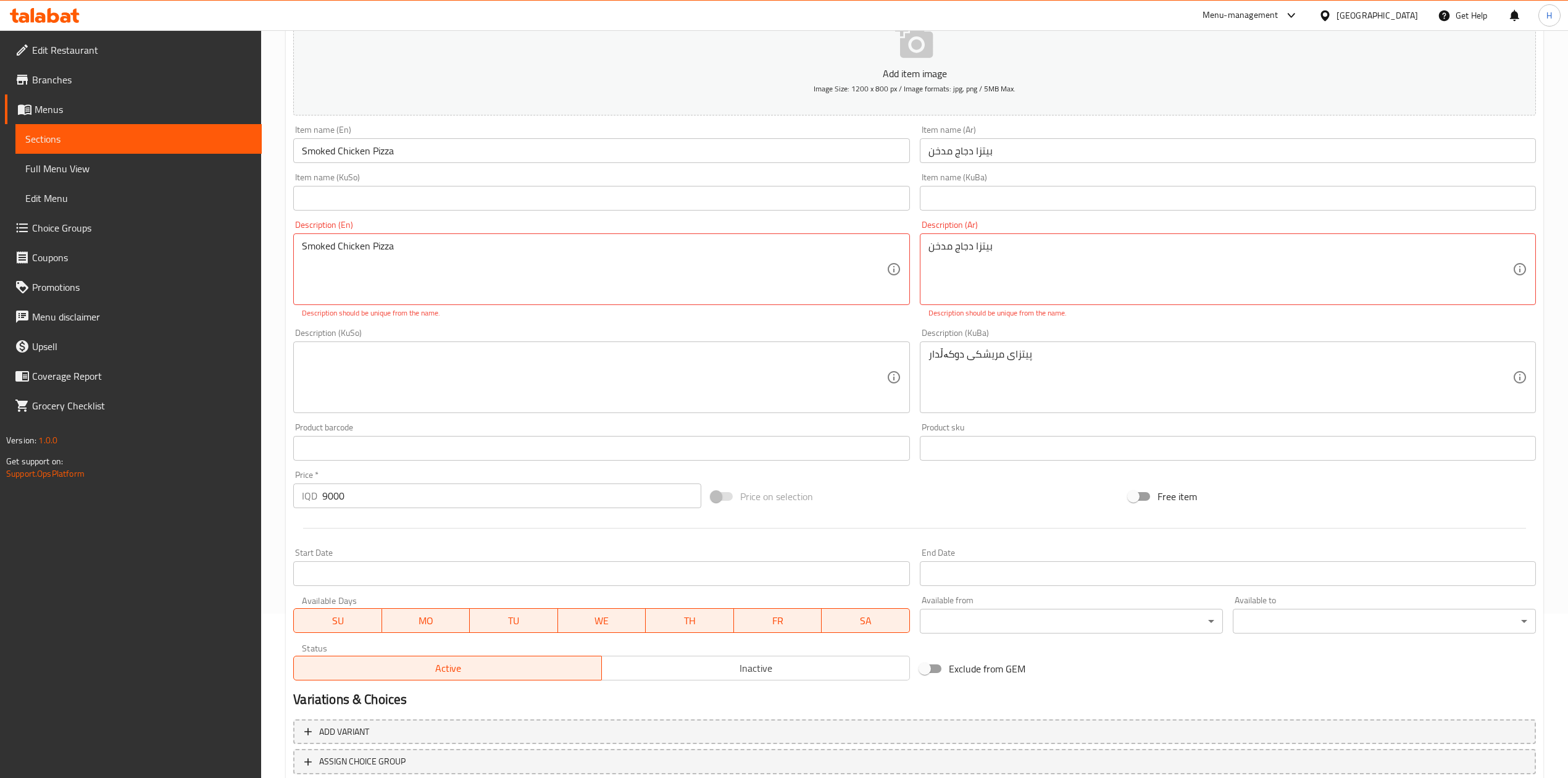
click at [532, 320] on div "Description (En) Smoked Chicken Pizza Description (En) Description should be un…" at bounding box center [601, 270] width 626 height 108
drag, startPoint x: 383, startPoint y: 242, endPoint x: 348, endPoint y: 260, distance: 39.4
click at [383, 243] on textarea "Smoked Chicken Pizza" at bounding box center [593, 269] width 584 height 58
click at [422, 242] on textarea "Smoked Chicken Pizza" at bounding box center [593, 269] width 584 height 58
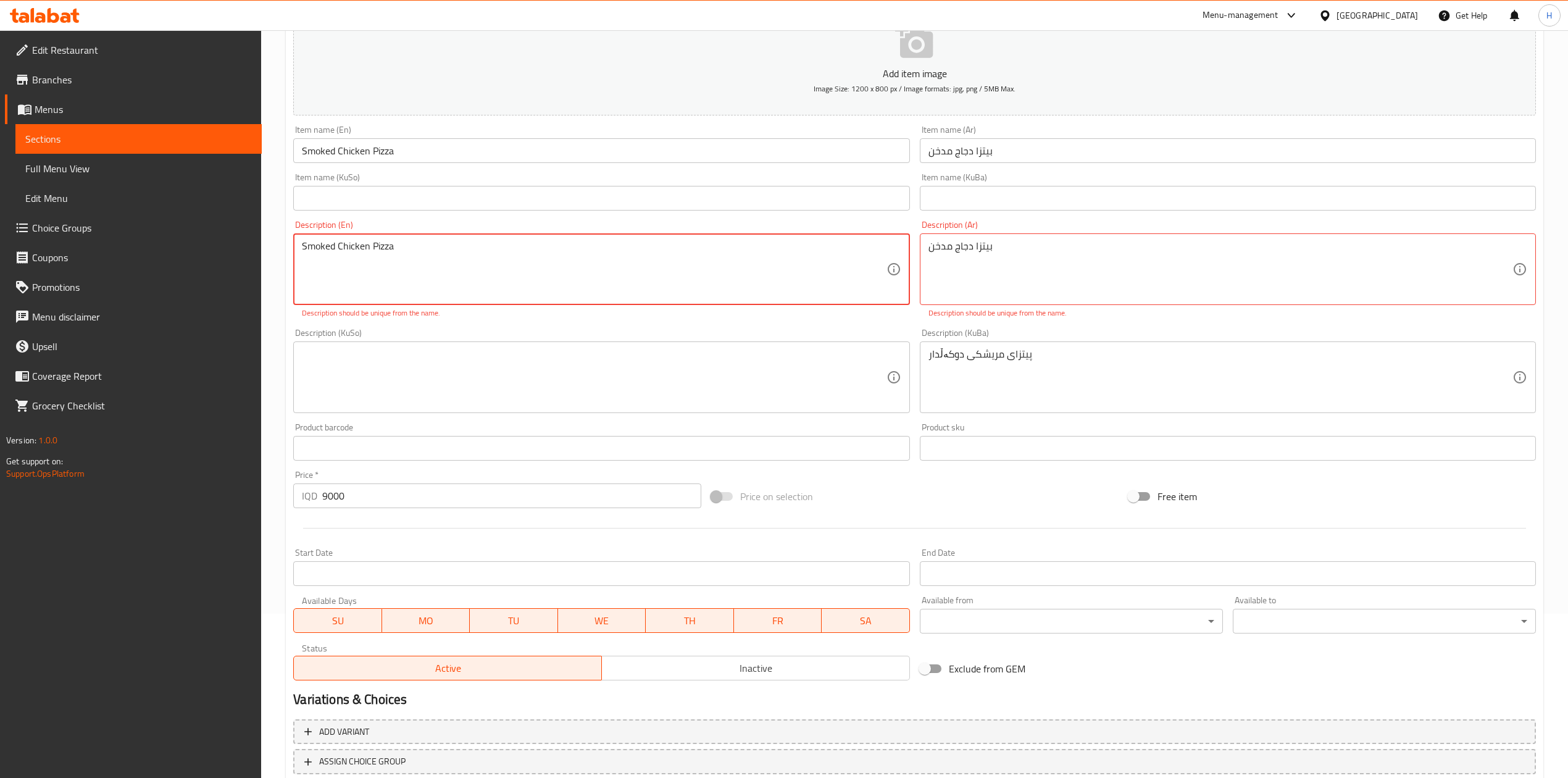
drag, startPoint x: 422, startPoint y: 242, endPoint x: 435, endPoint y: 235, distance: 14.8
click at [421, 242] on textarea "Smoked Chicken Pizza" at bounding box center [593, 269] width 584 height 58
type textarea "ح"
type textarea "Pizza dough and chicken"
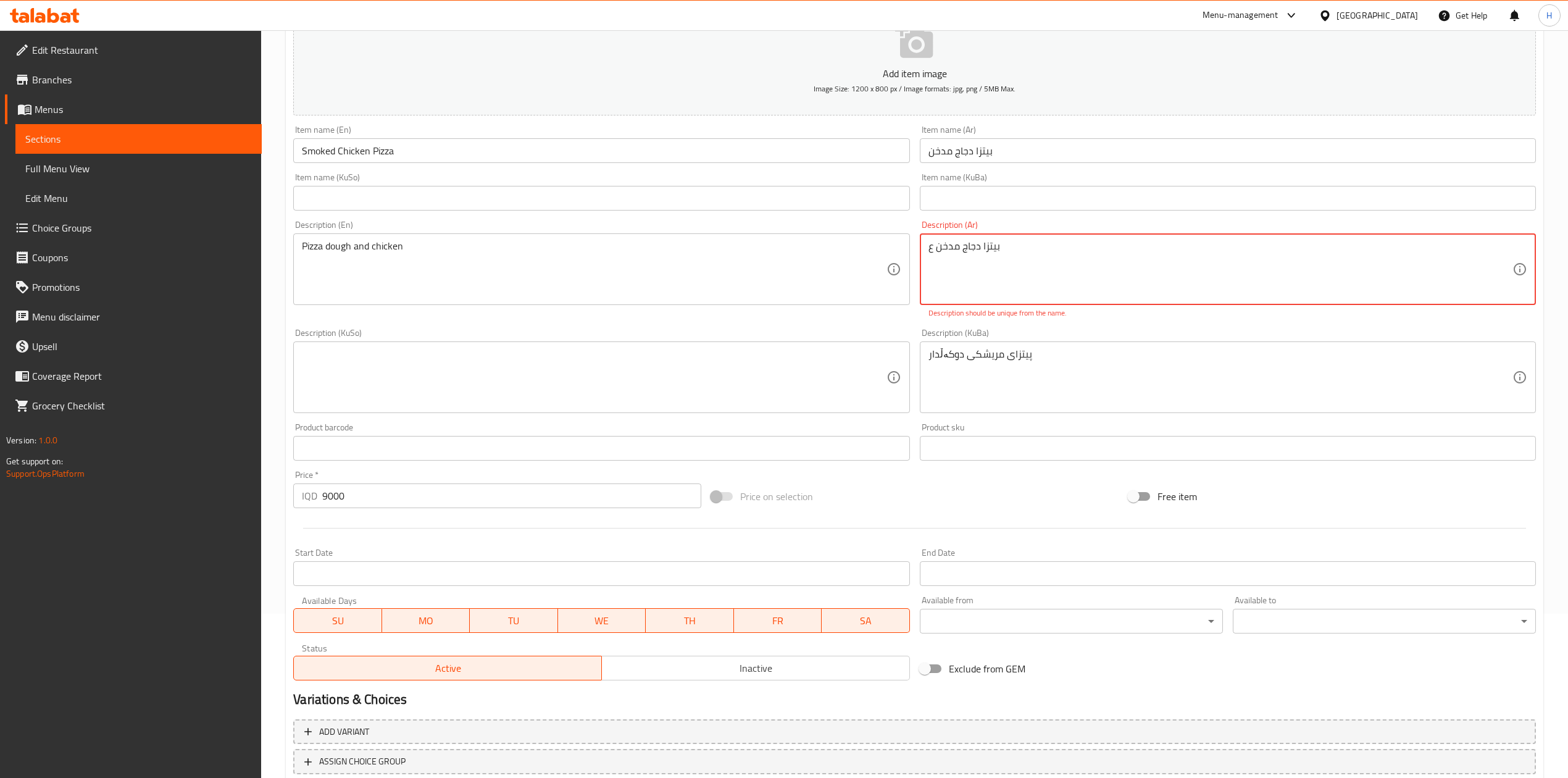
click at [999, 240] on div "بيتزا دجاج مدخن ع Description (Ar)" at bounding box center [1228, 269] width 616 height 72
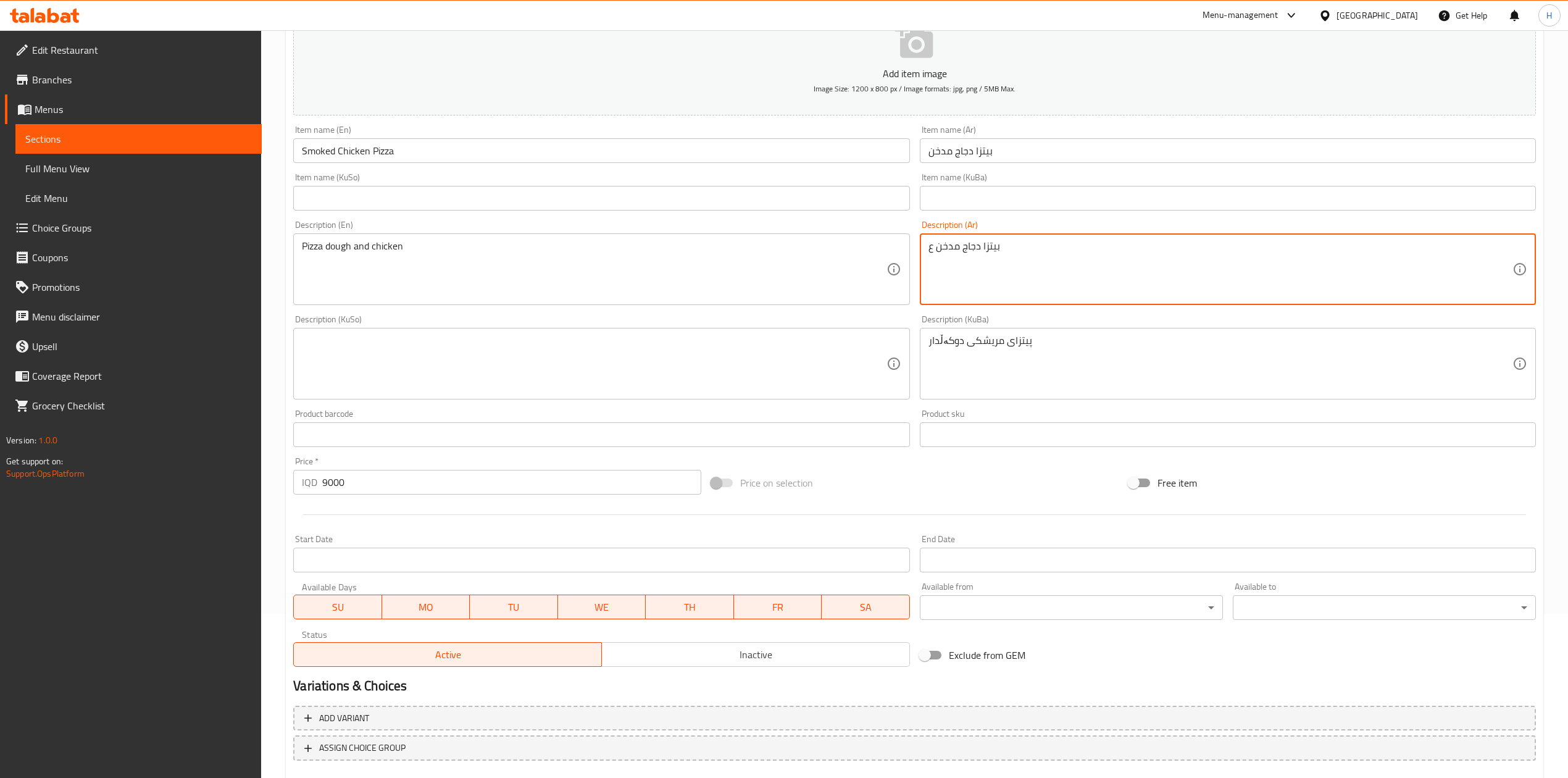
click at [999, 240] on textarea "بيتزا دجاج مدخن ع" at bounding box center [1220, 269] width 584 height 58
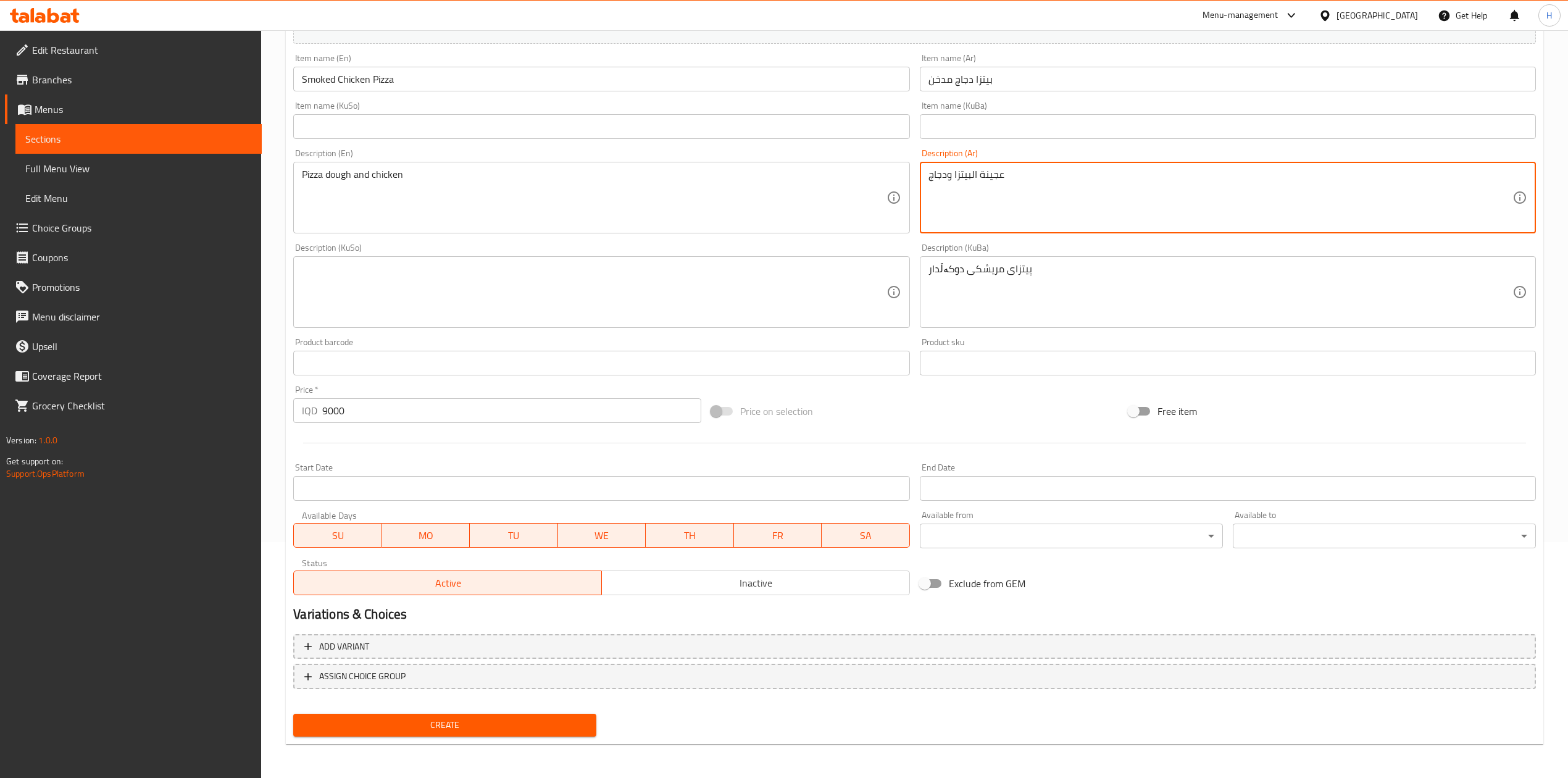
type textarea "عجينة البيتزا ودجاج"
click at [401, 481] on span "Create" at bounding box center [444, 725] width 283 height 16
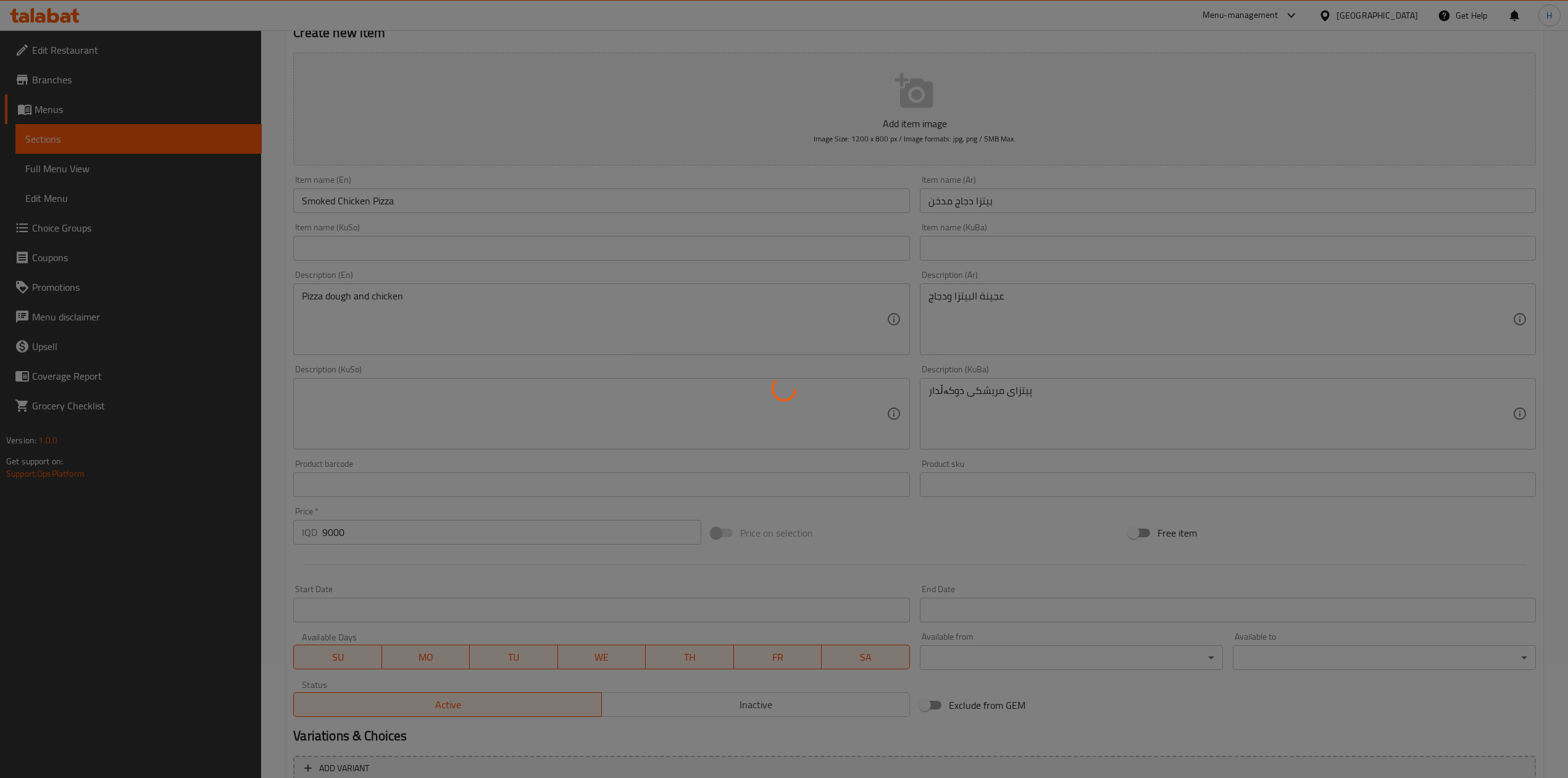
scroll to position [0, 0]
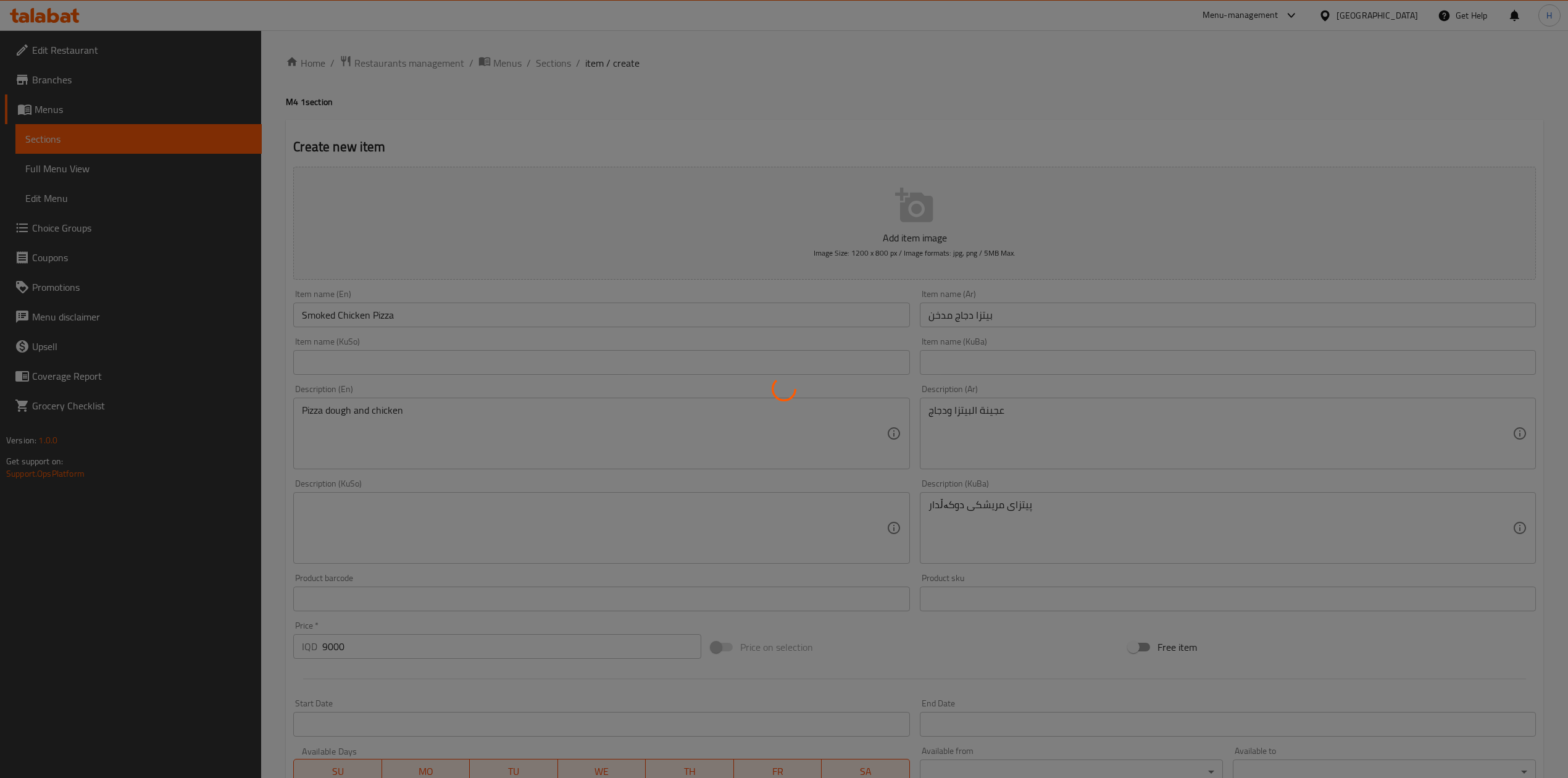
type input "0"
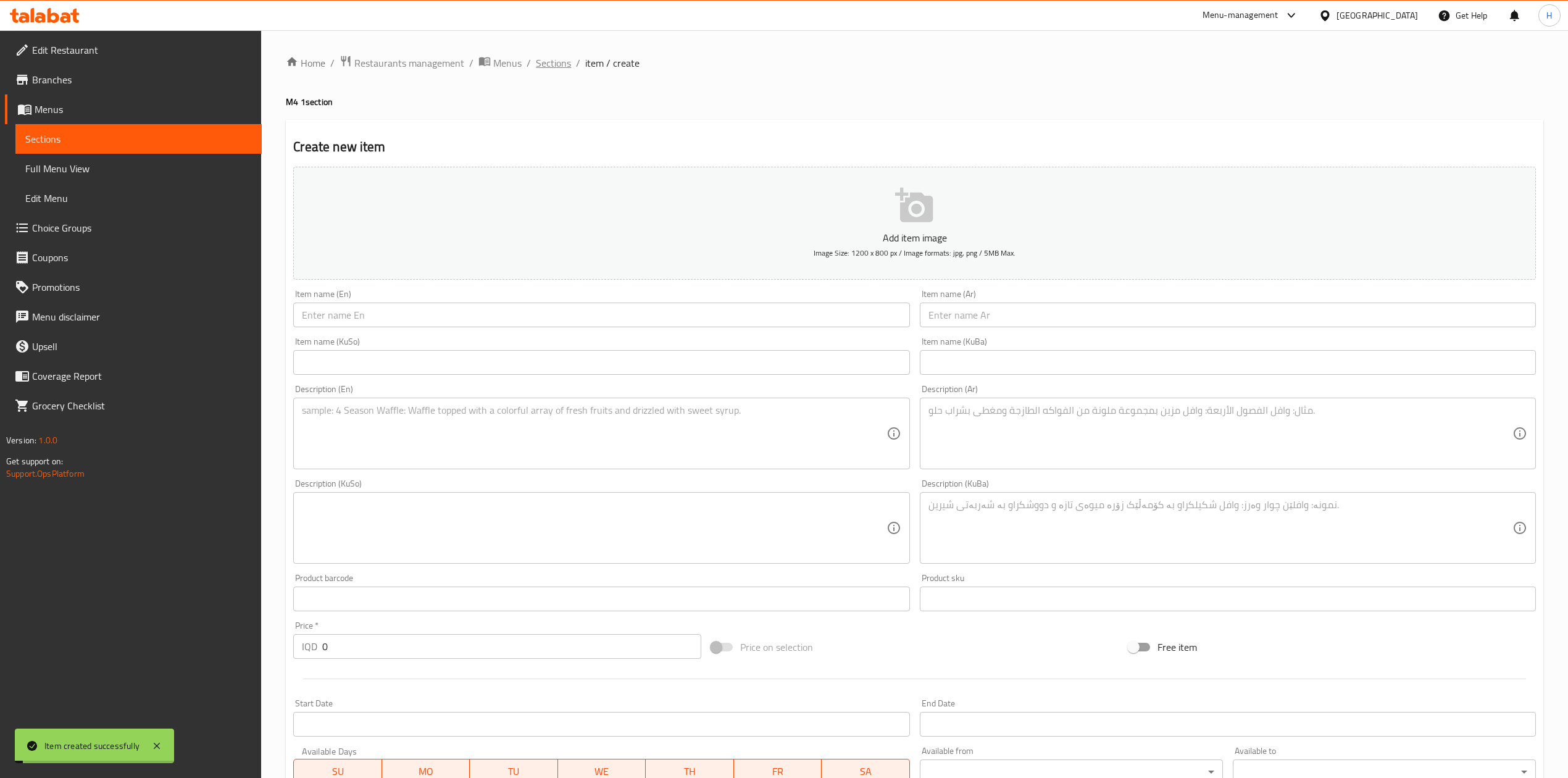
click at [568, 62] on span "Sections" at bounding box center [554, 63] width 35 height 15
